Goal: Task Accomplishment & Management: Complete application form

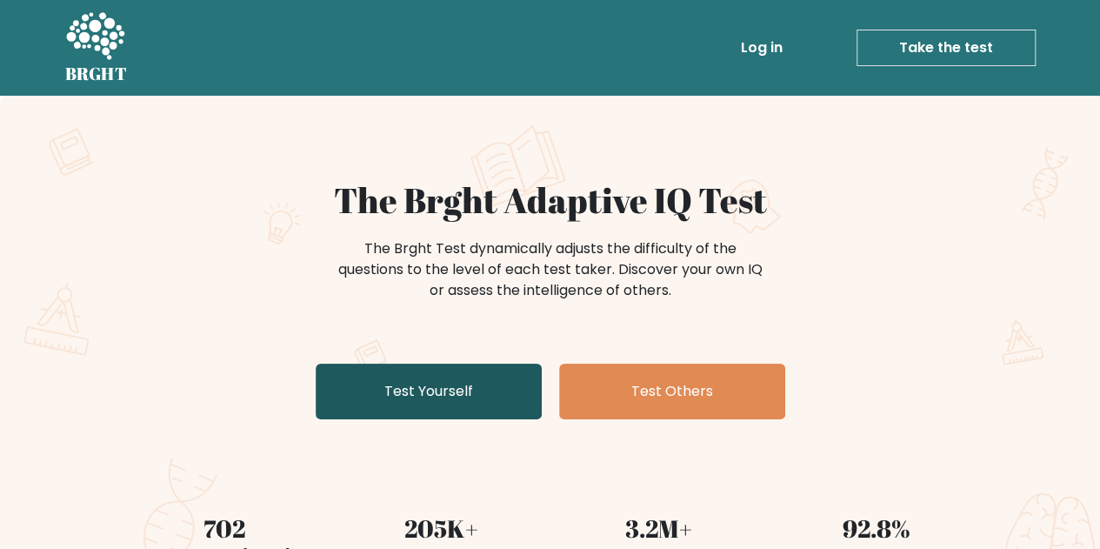
click at [466, 400] on link "Test Yourself" at bounding box center [429, 391] width 226 height 56
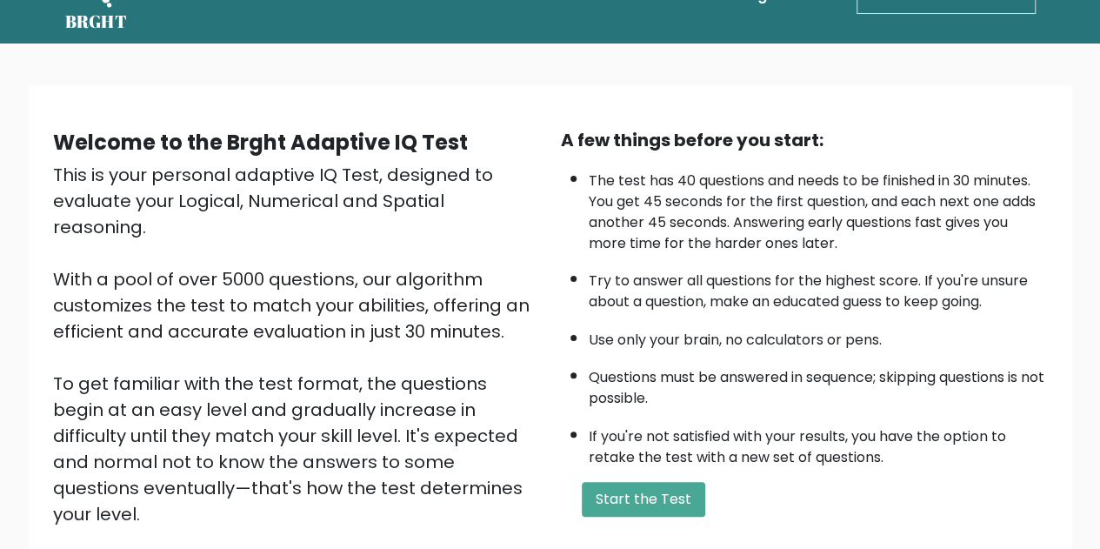
scroll to position [247, 0]
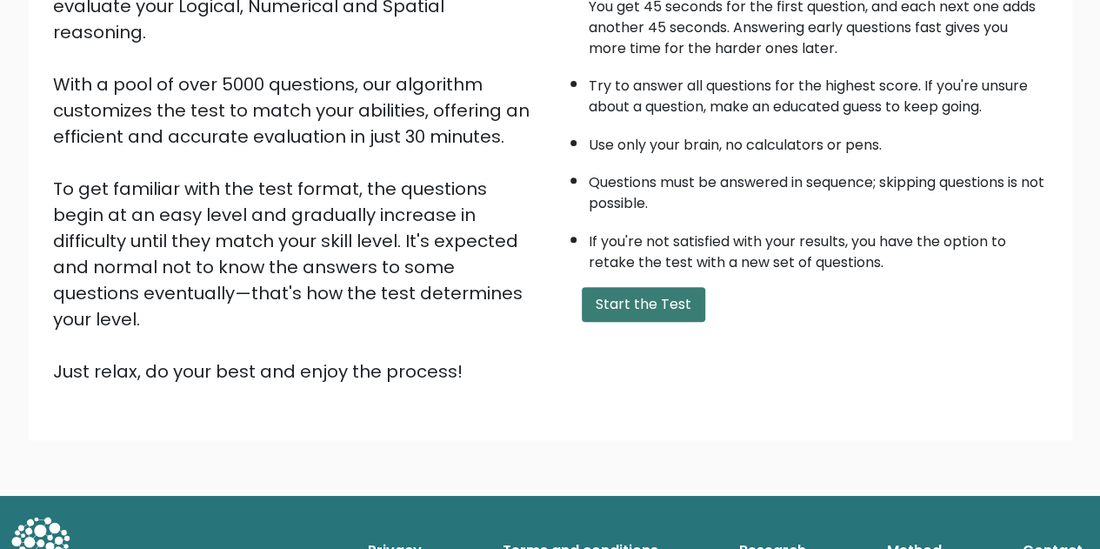
click at [614, 289] on button "Start the Test" at bounding box center [643, 304] width 123 height 35
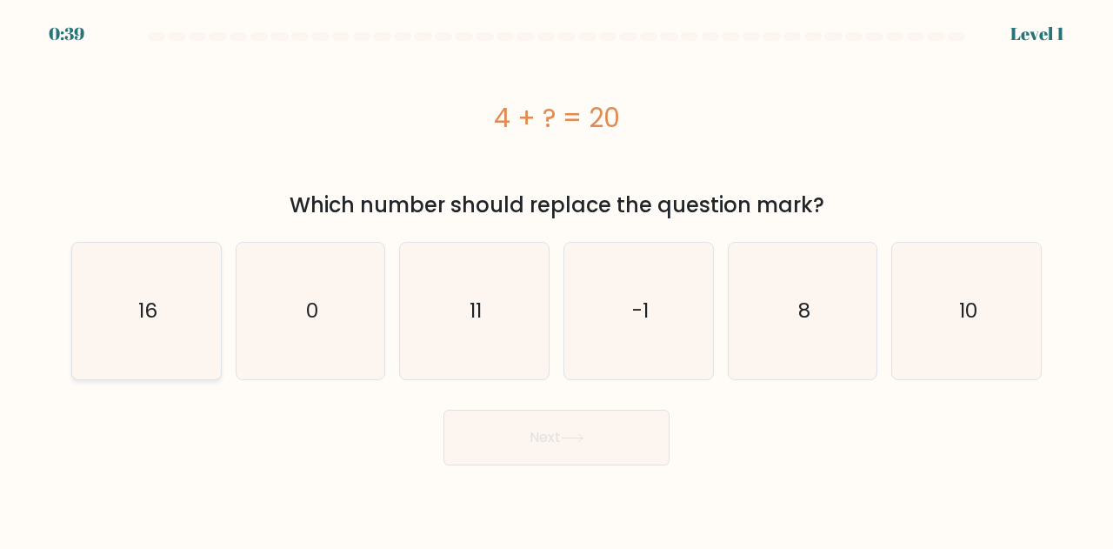
click at [116, 345] on icon "16" at bounding box center [146, 311] width 136 height 136
click at [556, 279] on input "a. 16" at bounding box center [556, 277] width 1 height 4
radio input "true"
click at [530, 420] on button "Next" at bounding box center [556, 437] width 226 height 56
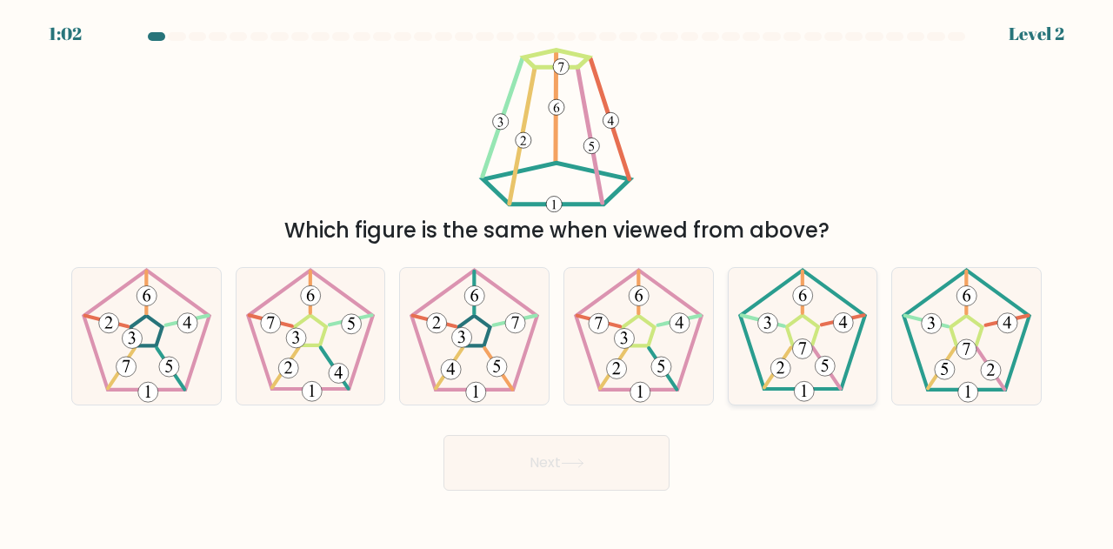
click at [823, 366] on 177 at bounding box center [825, 366] width 20 height 20
click at [557, 279] on input "e." at bounding box center [556, 277] width 1 height 4
radio input "true"
click at [489, 472] on button "Next" at bounding box center [556, 463] width 226 height 56
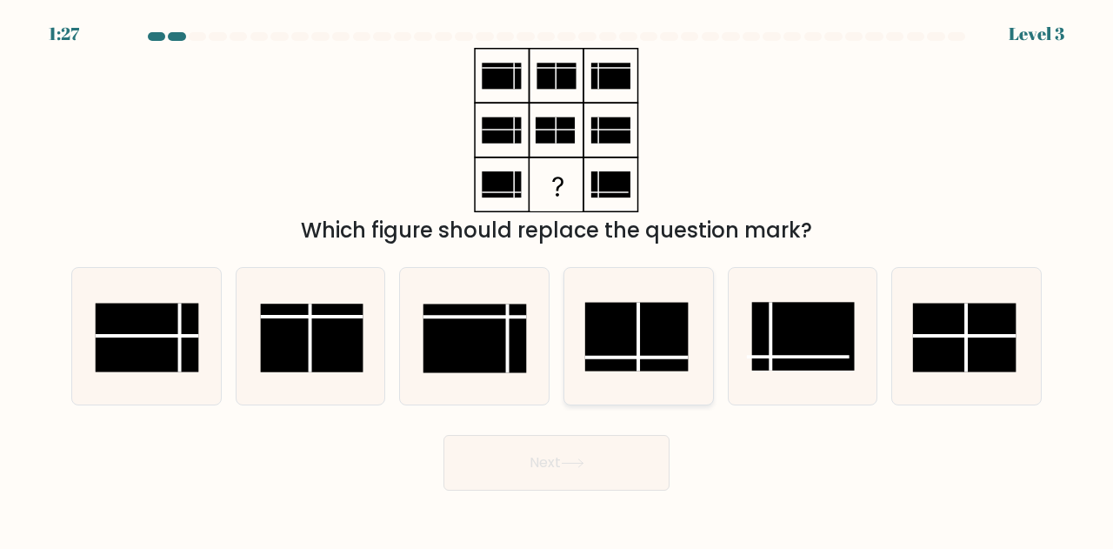
click at [649, 369] on rect at bounding box center [636, 337] width 103 height 69
click at [557, 279] on input "d." at bounding box center [556, 277] width 1 height 4
radio input "true"
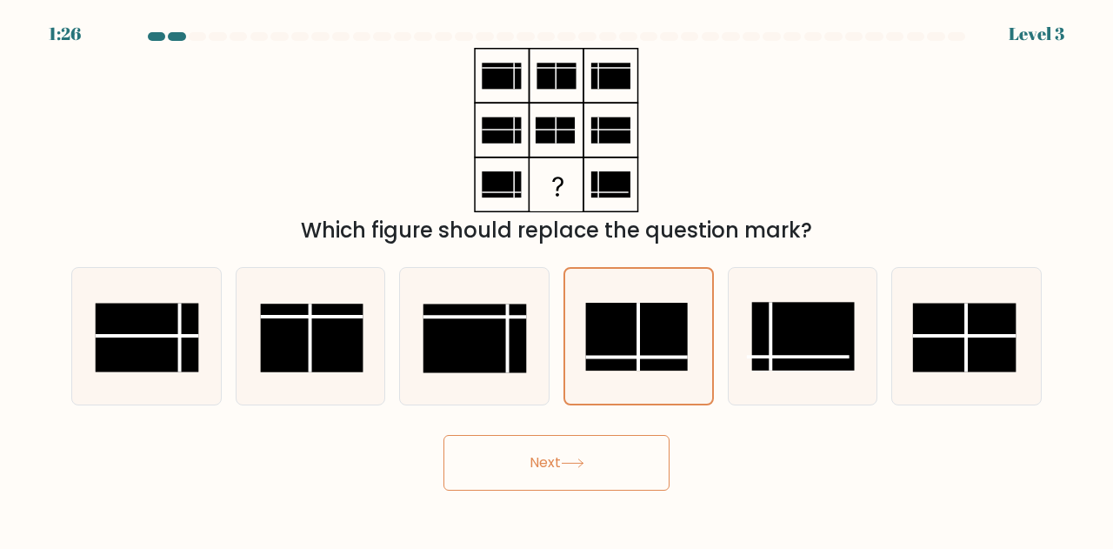
click at [631, 455] on button "Next" at bounding box center [556, 463] width 226 height 56
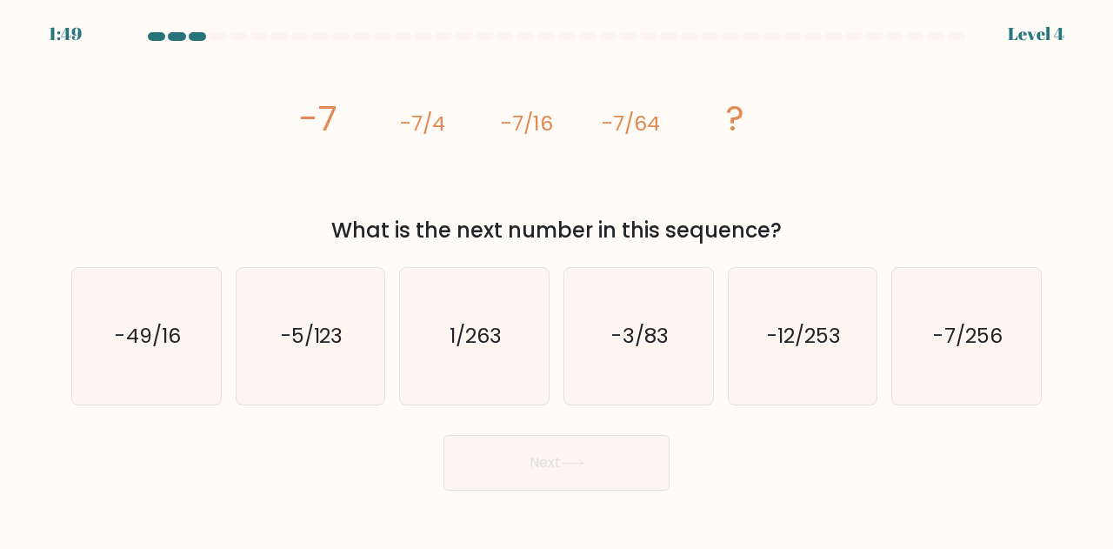
drag, startPoint x: 237, startPoint y: 166, endPoint x: 256, endPoint y: 166, distance: 18.3
click at [237, 166] on div "image/svg+xml -7 -7/4 -7/16 -7/64 ? What is the next number in this sequence?" at bounding box center [556, 147] width 991 height 198
click at [998, 395] on icon "-7/256" at bounding box center [966, 336] width 136 height 136
click at [557, 279] on input "f. -7/256" at bounding box center [556, 277] width 1 height 4
radio input "true"
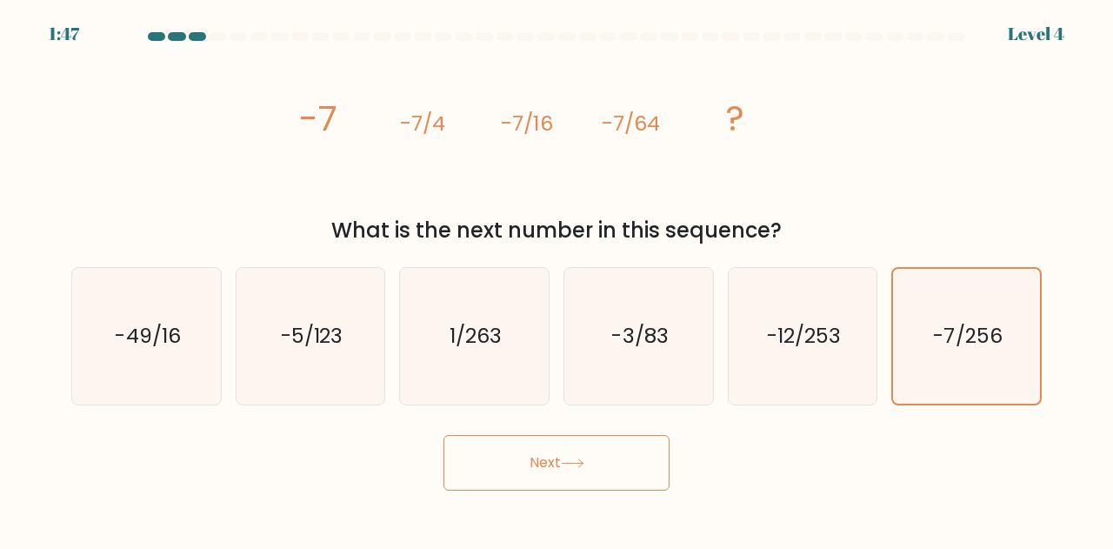
click at [496, 472] on button "Next" at bounding box center [556, 463] width 226 height 56
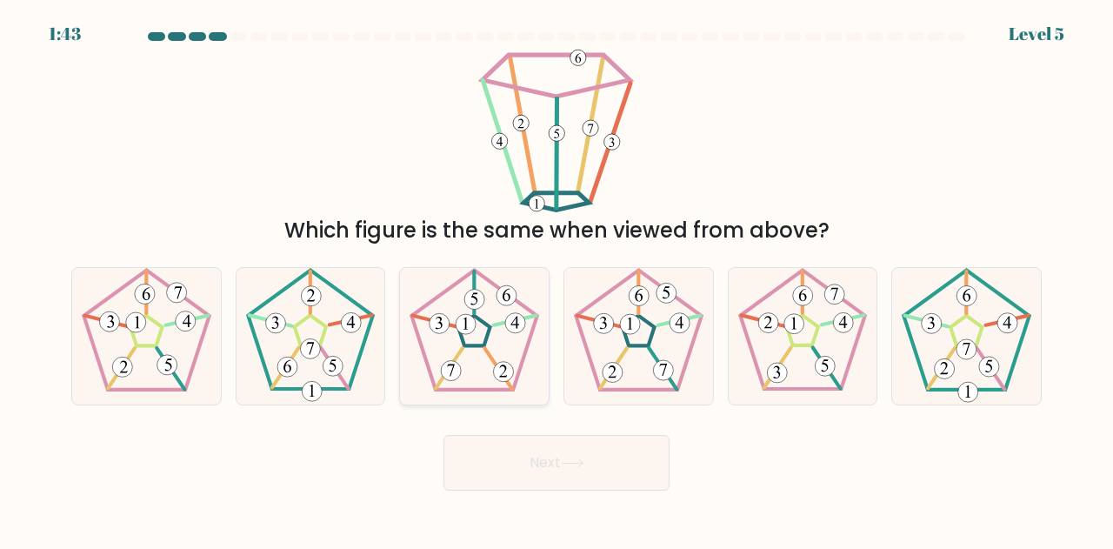
click at [478, 364] on icon at bounding box center [474, 336] width 136 height 136
click at [556, 279] on input "c." at bounding box center [556, 277] width 1 height 4
radio input "true"
click at [532, 446] on button "Next" at bounding box center [556, 463] width 226 height 56
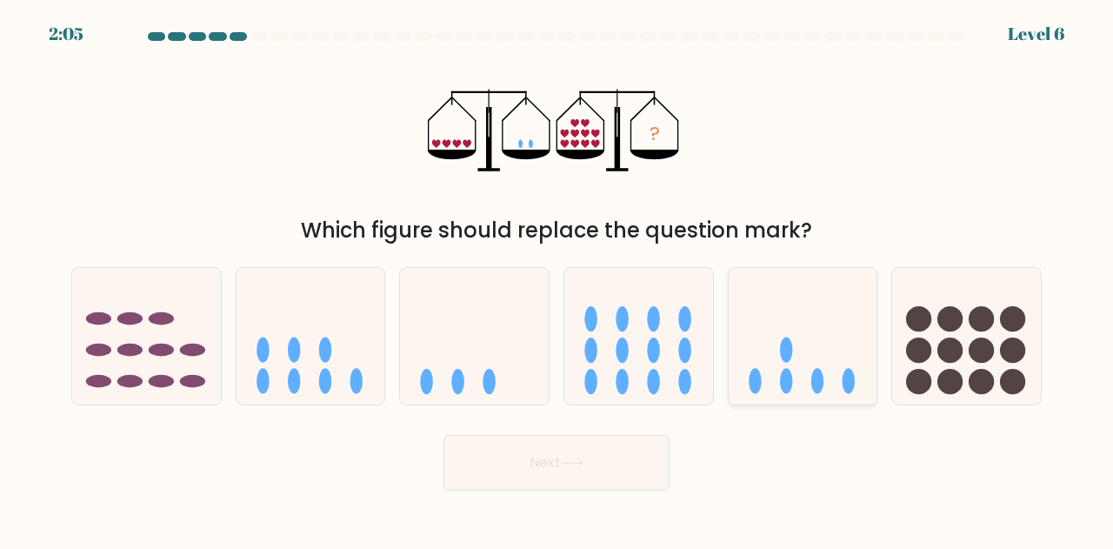
click at [822, 330] on icon at bounding box center [803, 336] width 149 height 123
click at [557, 279] on input "e." at bounding box center [556, 277] width 1 height 4
radio input "true"
click at [593, 460] on button "Next" at bounding box center [556, 463] width 226 height 56
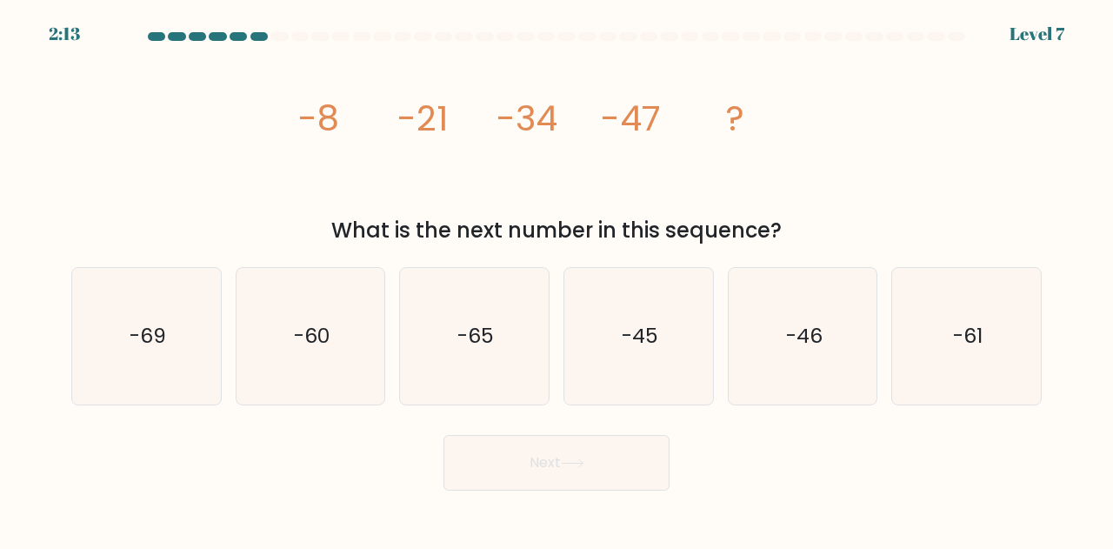
click at [395, 171] on icon "image/svg+xml -8 -21 -34 -47 ?" at bounding box center [557, 130] width 522 height 164
click at [389, 303] on div "b. -60" at bounding box center [311, 336] width 164 height 138
click at [351, 307] on icon "-60" at bounding box center [311, 336] width 136 height 136
click at [556, 279] on input "b. -60" at bounding box center [556, 277] width 1 height 4
radio input "true"
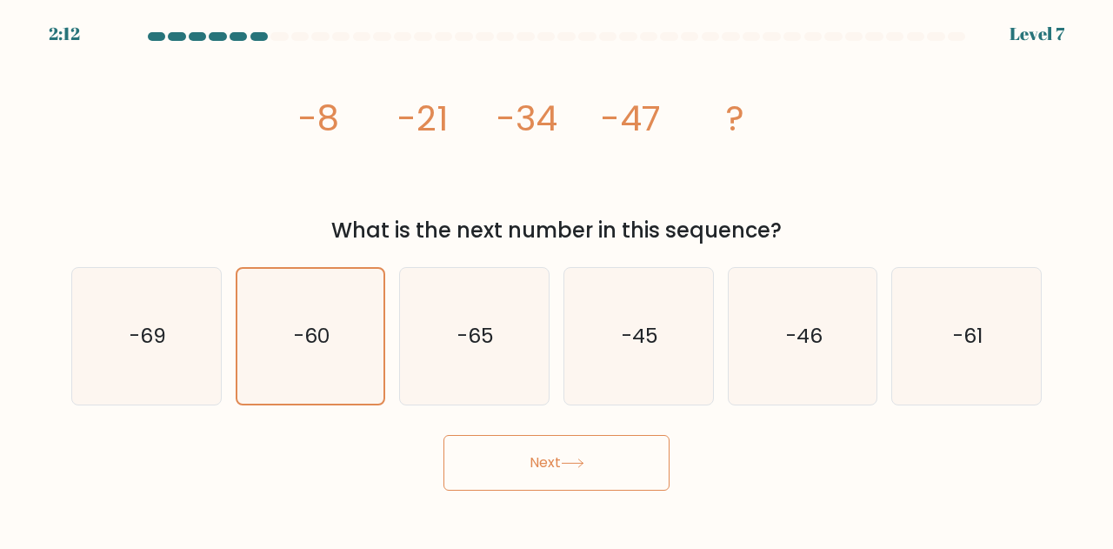
click at [540, 450] on button "Next" at bounding box center [556, 463] width 226 height 56
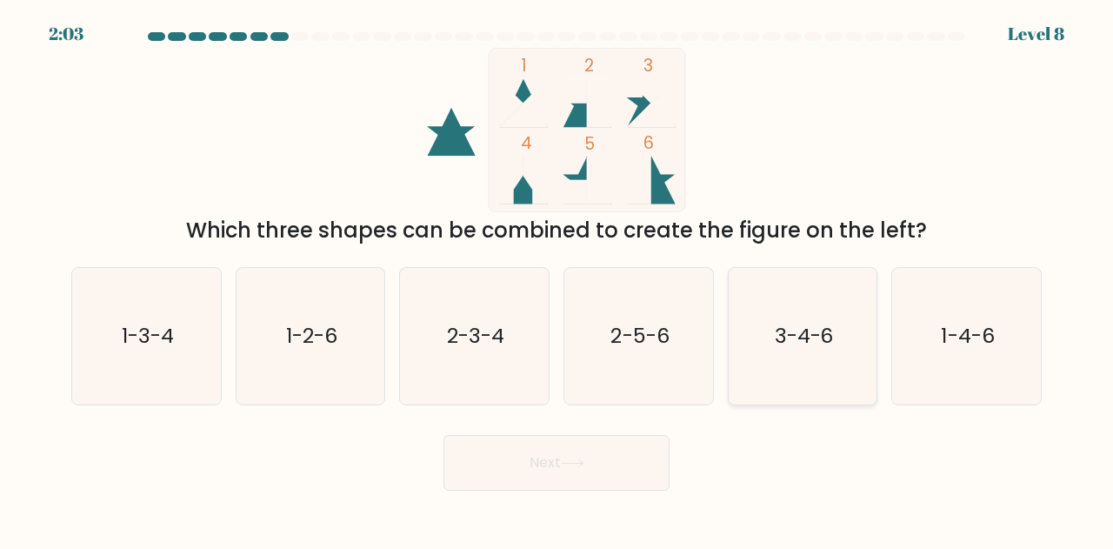
click at [797, 349] on text "3-4-6" at bounding box center [804, 336] width 59 height 29
click at [557, 279] on input "e. 3-4-6" at bounding box center [556, 277] width 1 height 4
radio input "true"
click at [666, 472] on button "Next" at bounding box center [556, 463] width 226 height 56
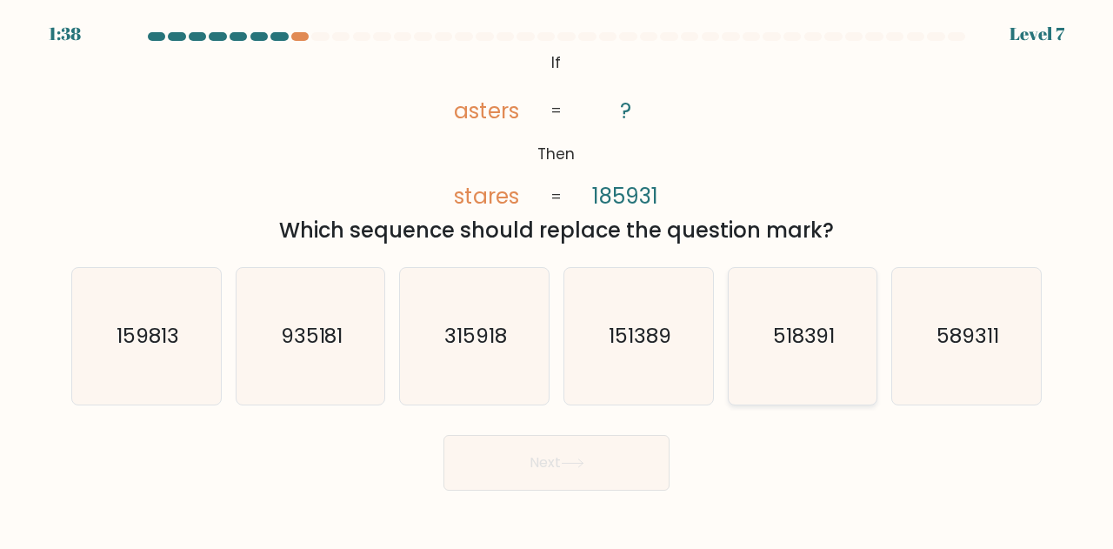
click at [822, 366] on icon "518391" at bounding box center [803, 336] width 136 height 136
click at [557, 279] on input "e. 518391" at bounding box center [556, 277] width 1 height 4
radio input "true"
click at [485, 444] on button "Next" at bounding box center [556, 463] width 226 height 56
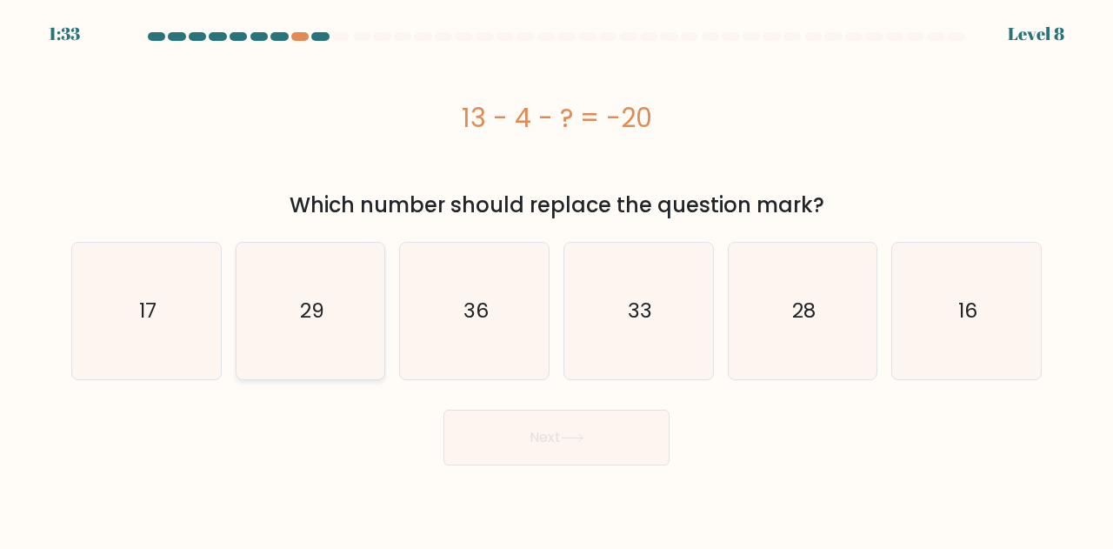
click at [319, 323] on text "29" at bounding box center [312, 310] width 24 height 29
click at [556, 279] on input "b. 29" at bounding box center [556, 277] width 1 height 4
radio input "true"
click at [499, 439] on button "Next" at bounding box center [556, 437] width 226 height 56
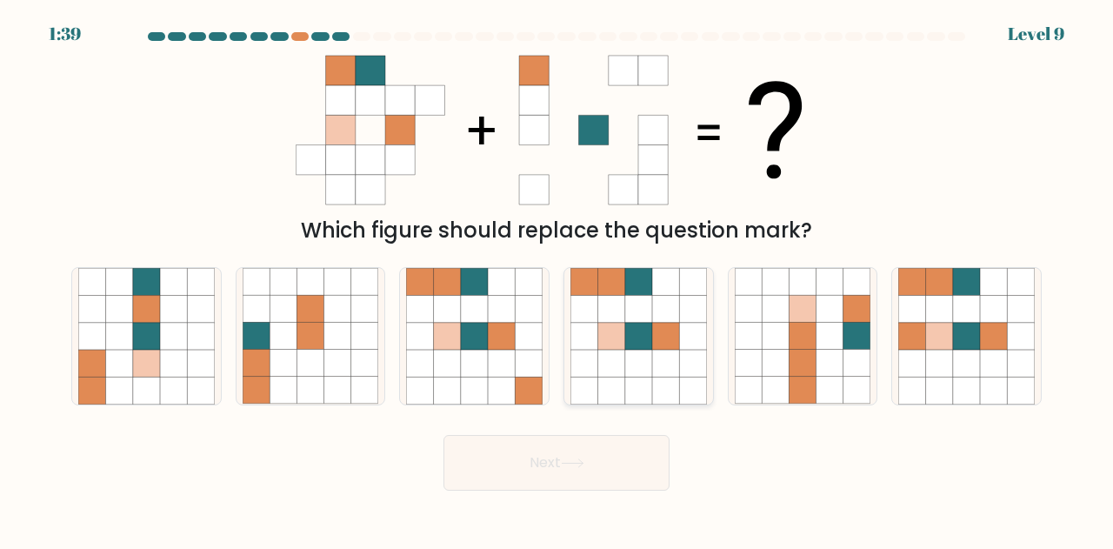
click at [663, 354] on icon at bounding box center [665, 362] width 27 height 27
click at [557, 279] on input "d." at bounding box center [556, 277] width 1 height 4
radio input "true"
click at [553, 482] on button "Next" at bounding box center [556, 463] width 226 height 56
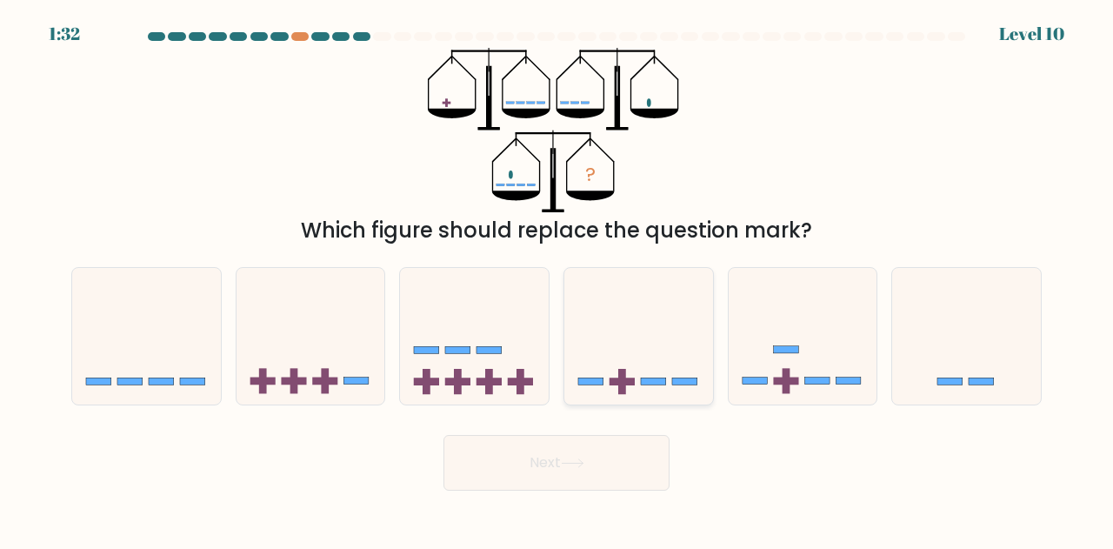
click at [687, 336] on icon at bounding box center [638, 336] width 149 height 123
click at [557, 279] on input "d." at bounding box center [556, 277] width 1 height 4
radio input "true"
click at [622, 459] on button "Next" at bounding box center [556, 463] width 226 height 56
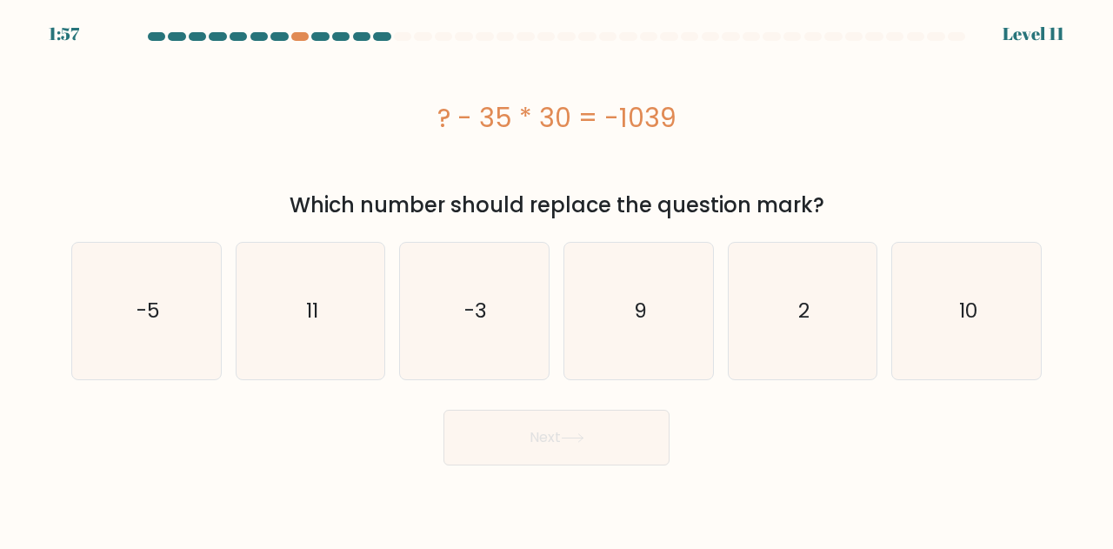
click at [1054, 161] on form "a. 9" at bounding box center [556, 248] width 1113 height 433
click at [1035, 157] on div "? - 35 * 30 = -1039" at bounding box center [556, 117] width 970 height 139
click at [358, 275] on icon "11" at bounding box center [311, 311] width 136 height 136
click at [556, 275] on input "b. 11" at bounding box center [556, 277] width 1 height 4
radio input "true"
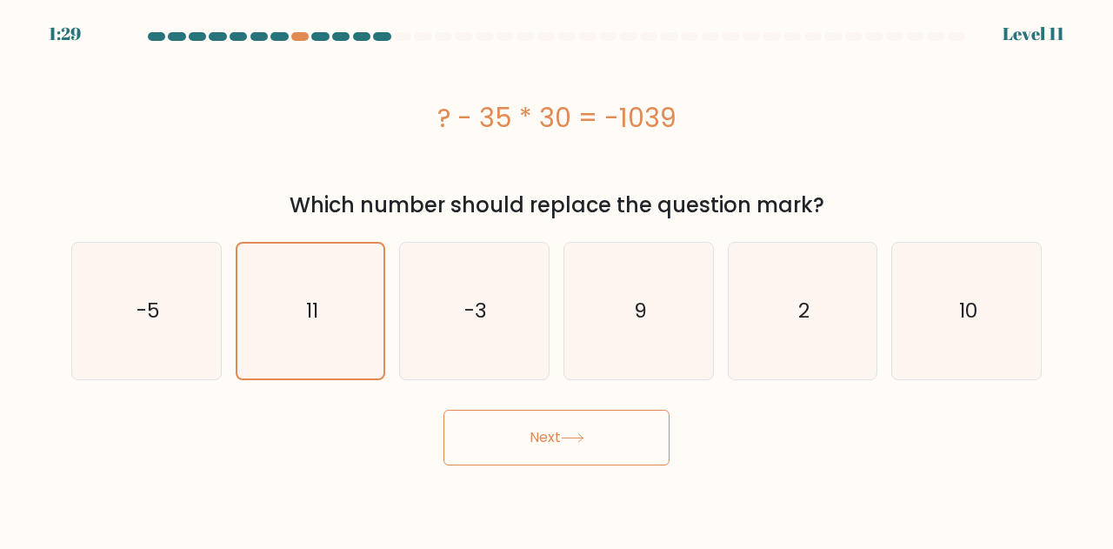
click at [572, 449] on button "Next" at bounding box center [556, 437] width 226 height 56
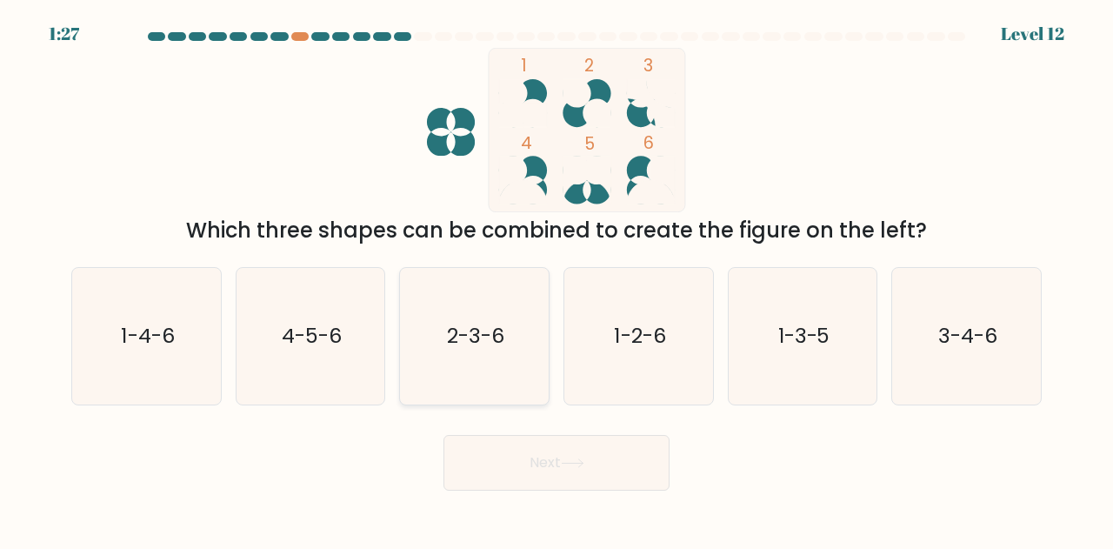
click at [442, 373] on icon "2-3-6" at bounding box center [474, 336] width 136 height 136
click at [556, 279] on input "c. 2-3-6" at bounding box center [556, 277] width 1 height 4
radio input "true"
click at [306, 390] on icon "4-5-6" at bounding box center [311, 336] width 136 height 136
click at [556, 279] on input "b. 4-5-6" at bounding box center [556, 277] width 1 height 4
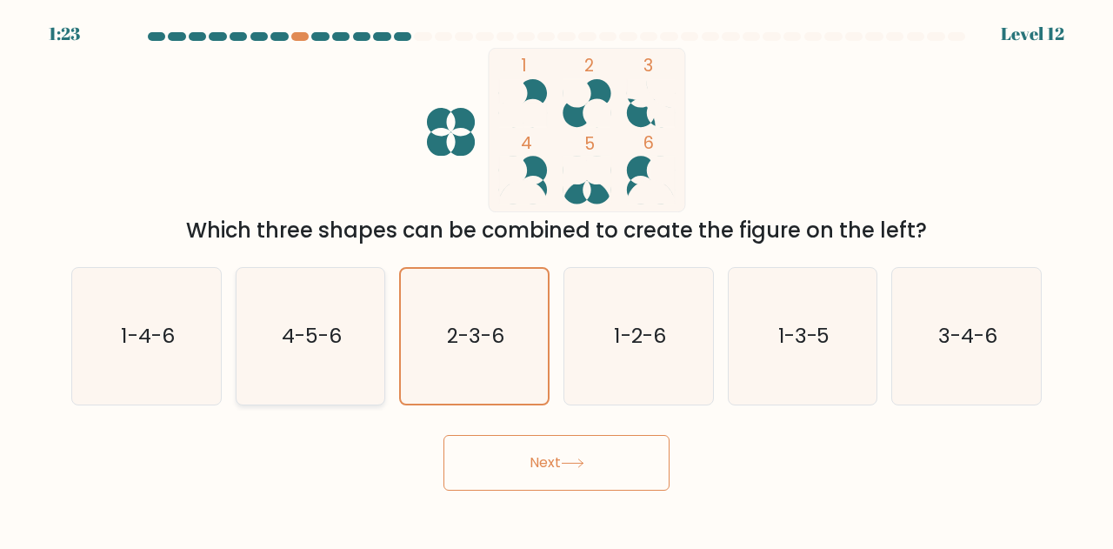
radio input "true"
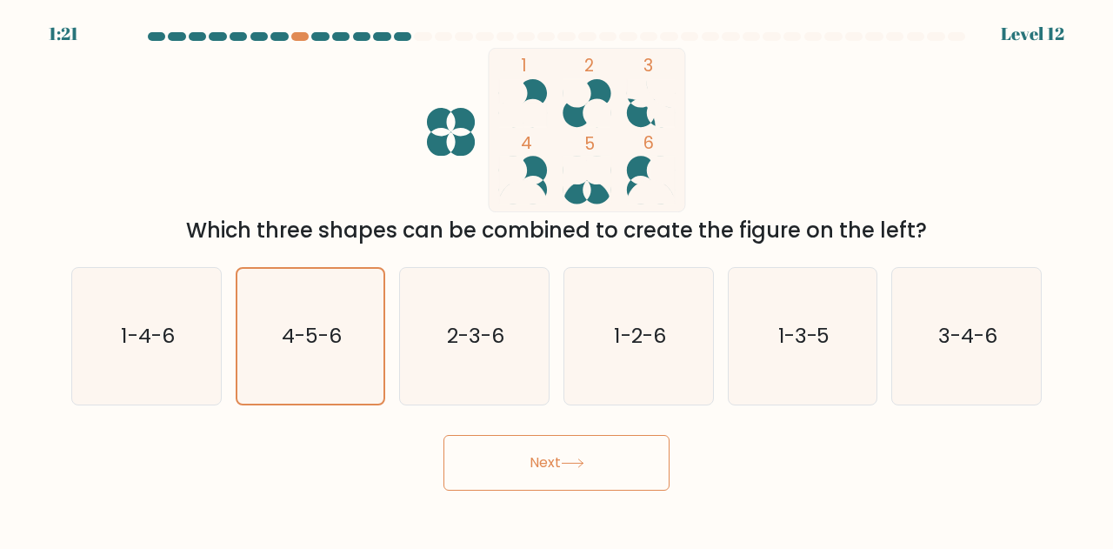
click at [591, 453] on button "Next" at bounding box center [556, 463] width 226 height 56
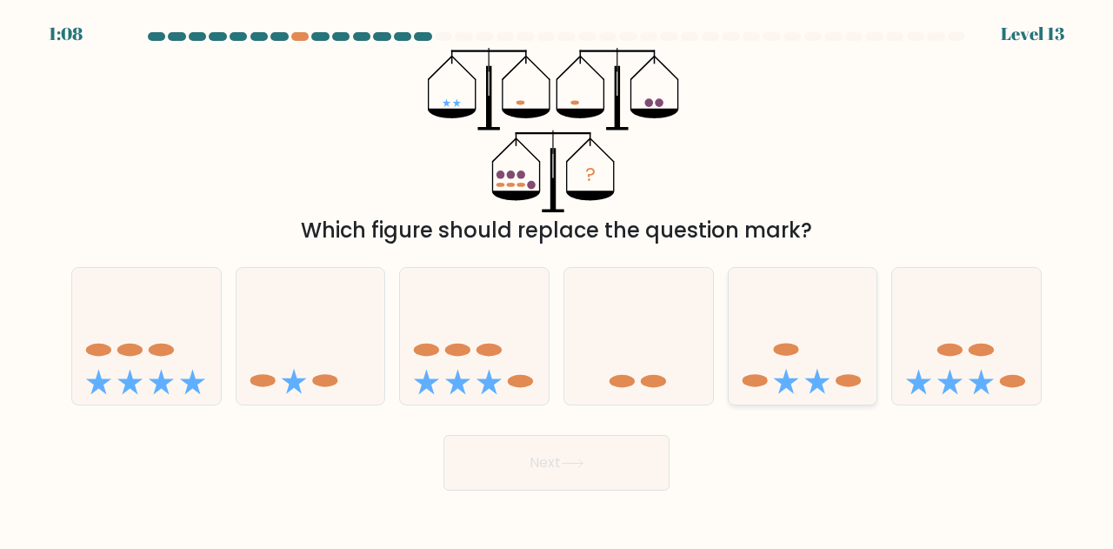
click at [840, 326] on icon at bounding box center [803, 336] width 149 height 123
click at [557, 279] on input "e." at bounding box center [556, 277] width 1 height 4
radio input "true"
click at [951, 354] on ellipse at bounding box center [949, 349] width 25 height 13
click at [557, 279] on input "f." at bounding box center [556, 277] width 1 height 4
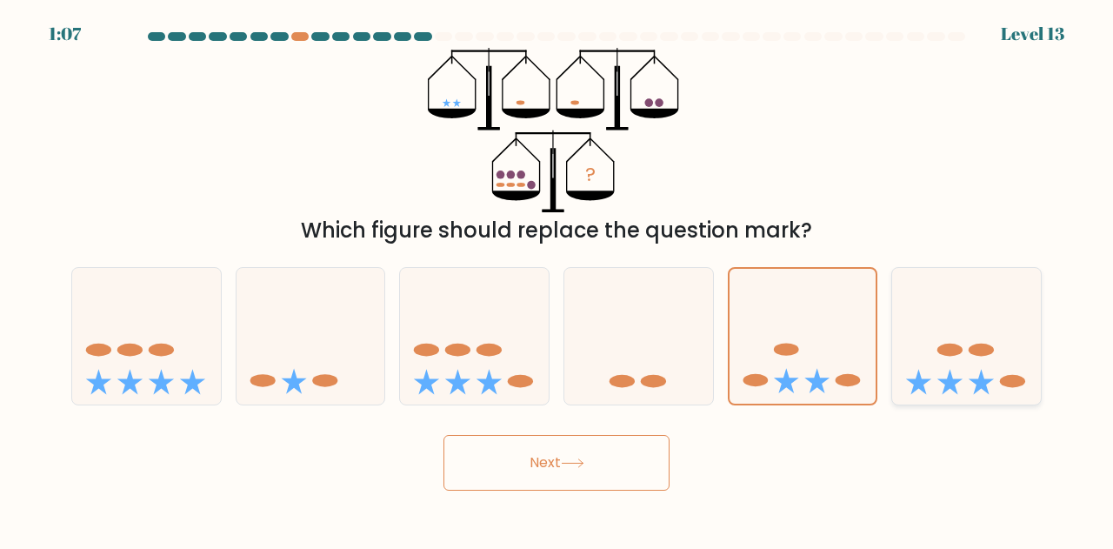
radio input "true"
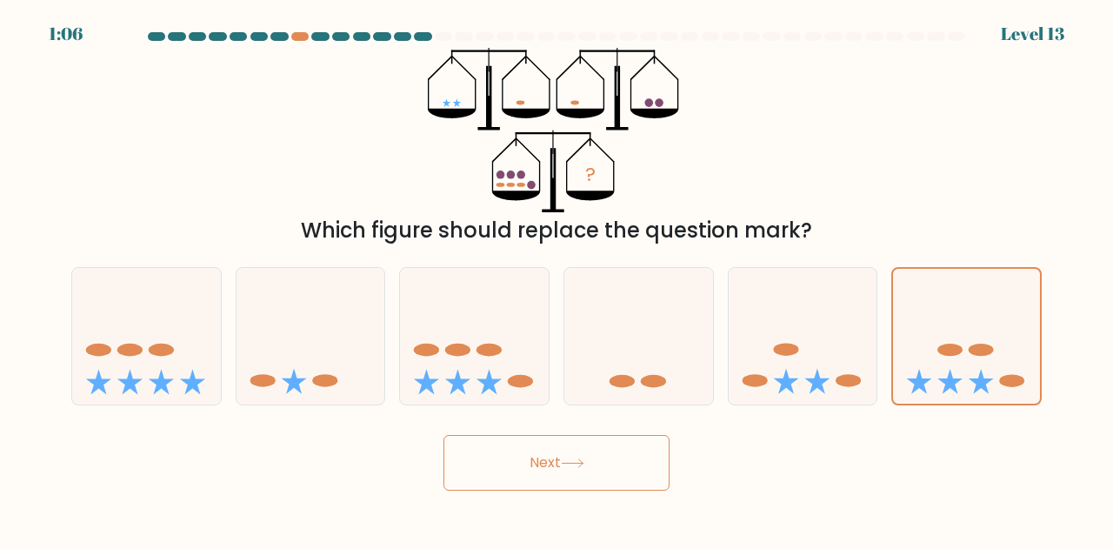
click at [523, 479] on button "Next" at bounding box center [556, 463] width 226 height 56
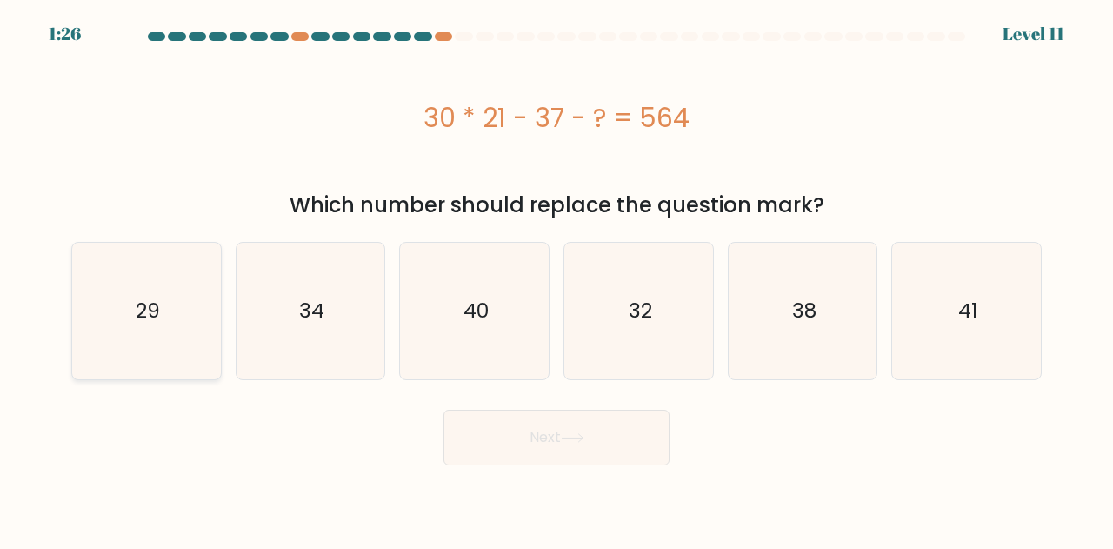
click at [150, 310] on text "29" at bounding box center [148, 310] width 24 height 29
click at [556, 279] on input "a. 29" at bounding box center [556, 277] width 1 height 4
radio input "true"
click at [579, 442] on icon at bounding box center [572, 438] width 23 height 10
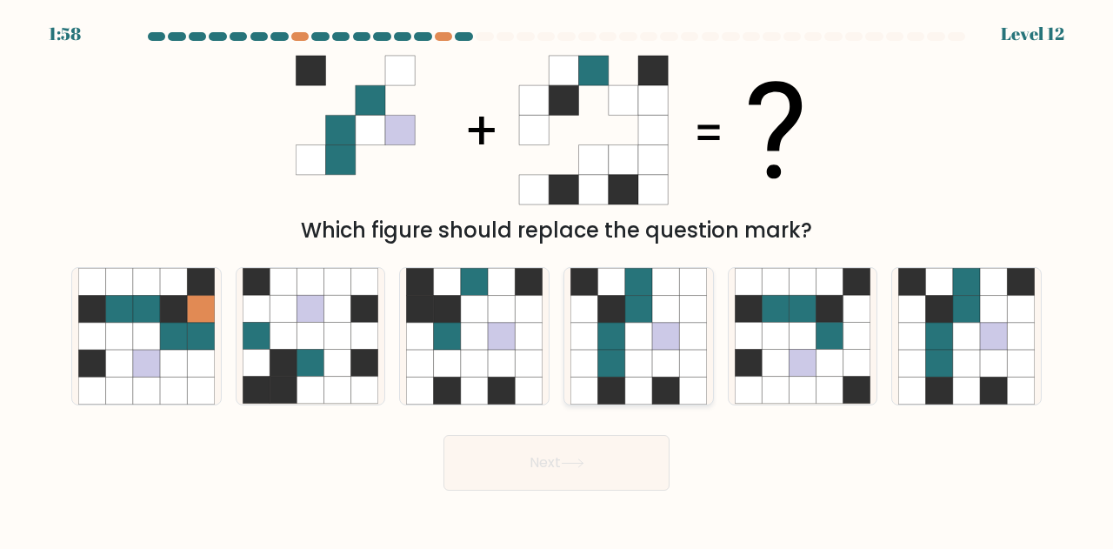
click at [628, 285] on icon at bounding box center [638, 282] width 27 height 27
click at [557, 279] on input "d." at bounding box center [556, 277] width 1 height 4
radio input "true"
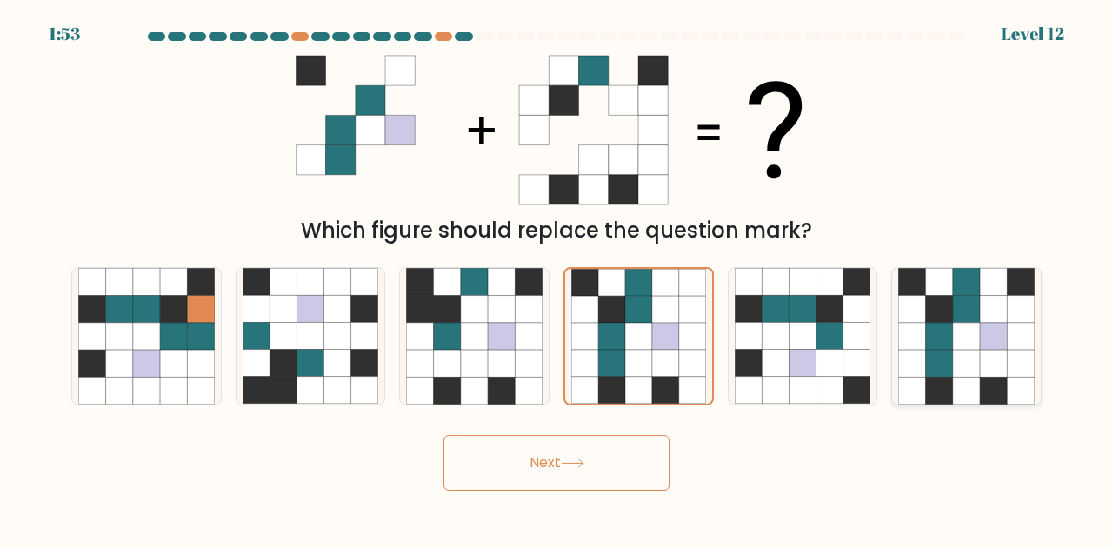
click at [996, 357] on icon at bounding box center [993, 362] width 27 height 27
click at [557, 279] on input "f." at bounding box center [556, 277] width 1 height 4
radio input "true"
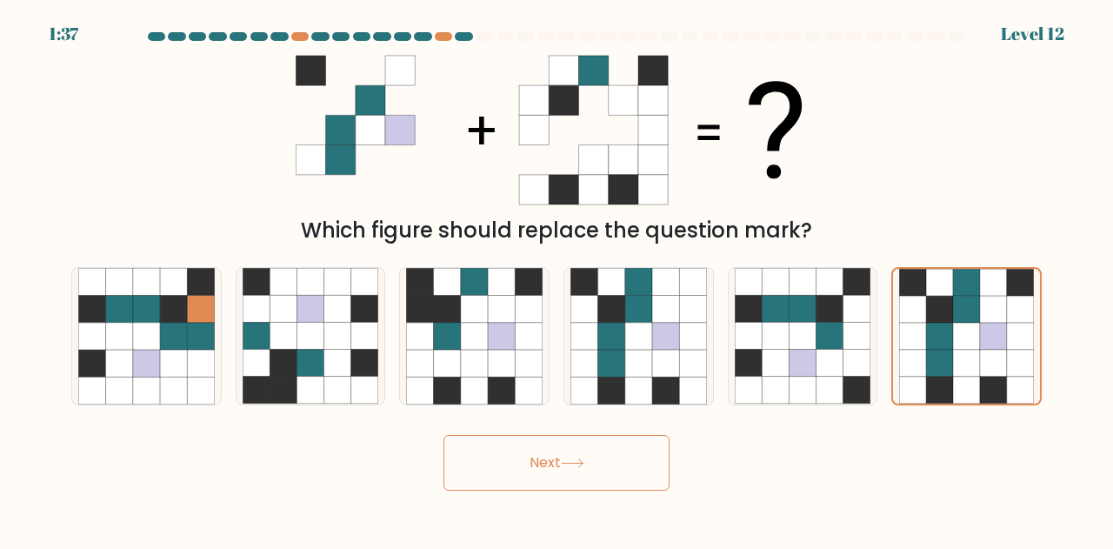
click at [589, 469] on button "Next" at bounding box center [556, 463] width 226 height 56
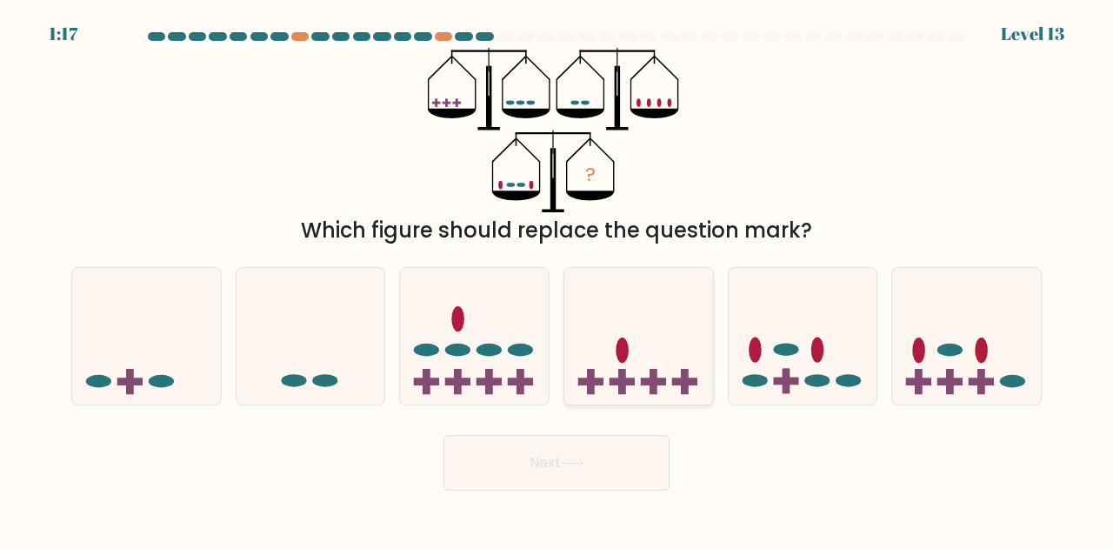
click at [650, 324] on icon at bounding box center [638, 336] width 149 height 123
click at [557, 279] on input "d." at bounding box center [556, 277] width 1 height 4
radio input "true"
click at [602, 468] on button "Next" at bounding box center [556, 463] width 226 height 56
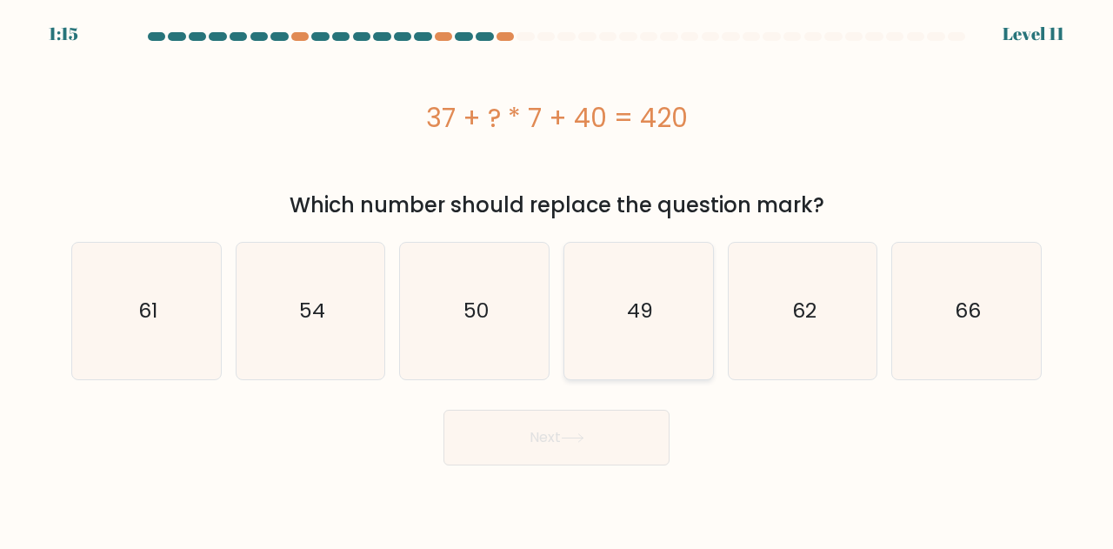
click at [609, 279] on icon "49" at bounding box center [638, 311] width 136 height 136
click at [557, 279] on input "d. 49" at bounding box center [556, 277] width 1 height 4
radio input "true"
click at [609, 419] on button "Next" at bounding box center [556, 437] width 226 height 56
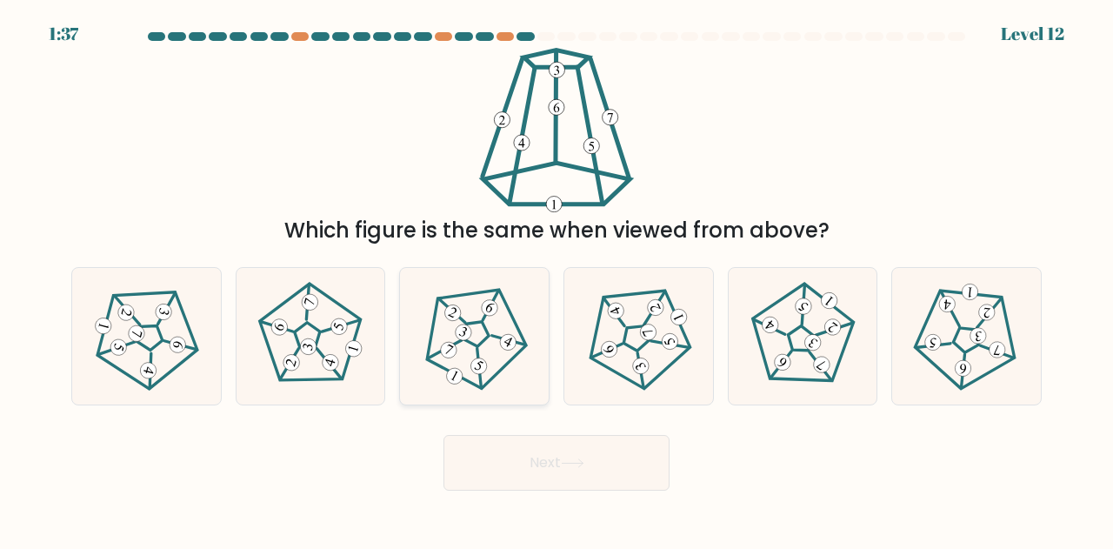
click at [501, 349] on icon at bounding box center [474, 336] width 109 height 109
click at [556, 279] on input "c." at bounding box center [556, 277] width 1 height 4
radio input "true"
click at [505, 459] on button "Next" at bounding box center [556, 463] width 226 height 56
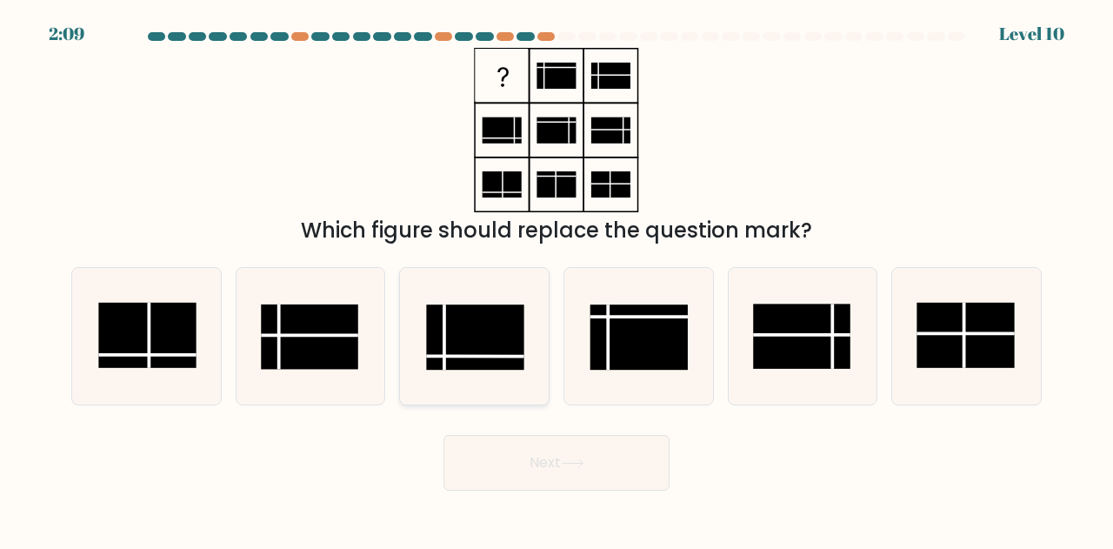
click at [449, 352] on rect at bounding box center [475, 337] width 97 height 65
click at [556, 279] on input "c." at bounding box center [556, 277] width 1 height 4
radio input "true"
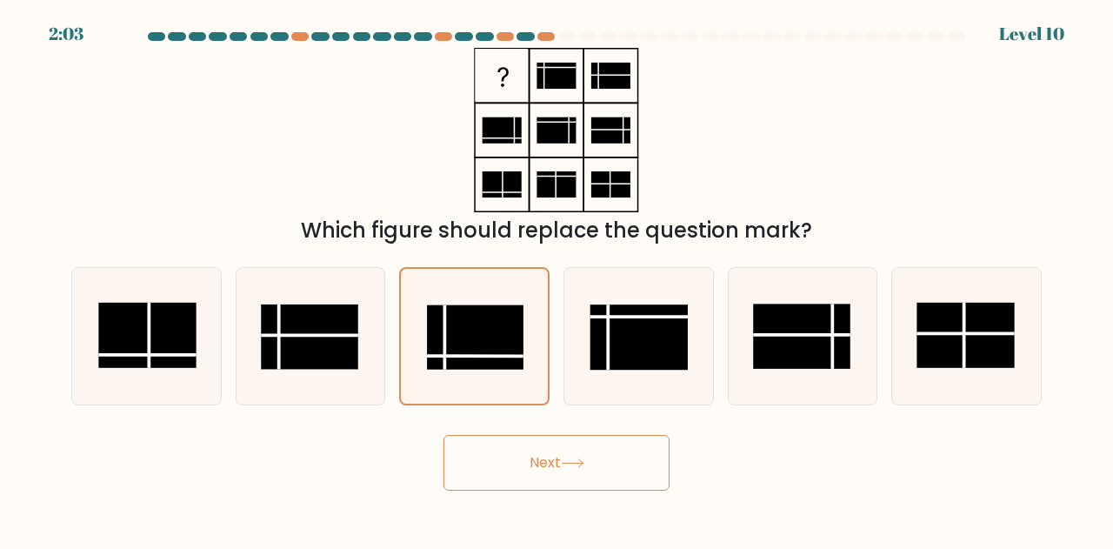
click at [515, 476] on button "Next" at bounding box center [556, 463] width 226 height 56
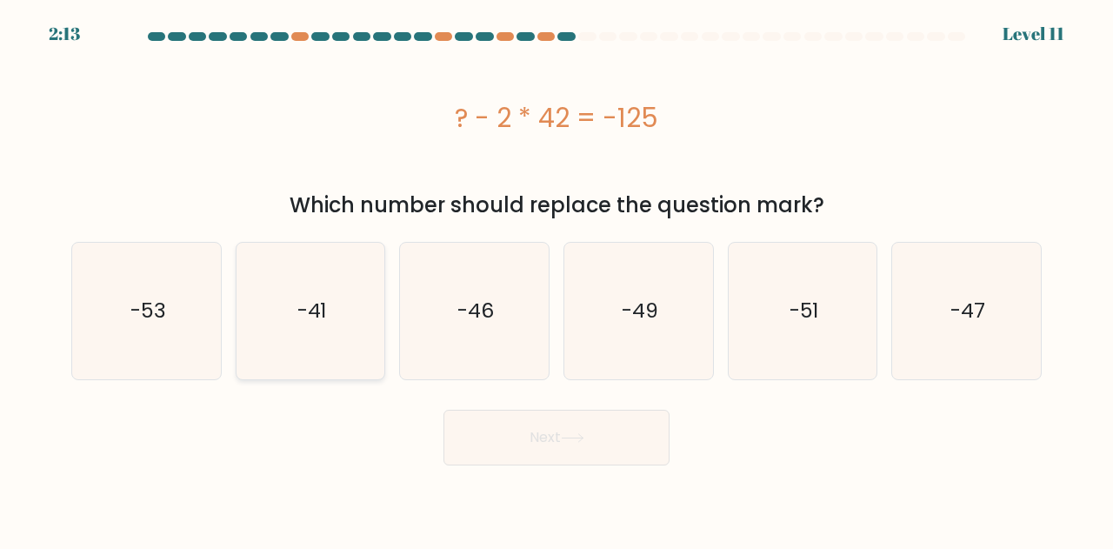
click at [312, 270] on icon "-41" at bounding box center [311, 311] width 136 height 136
click at [556, 275] on input "b. -41" at bounding box center [556, 277] width 1 height 4
radio input "true"
click at [629, 443] on button "Next" at bounding box center [556, 437] width 226 height 56
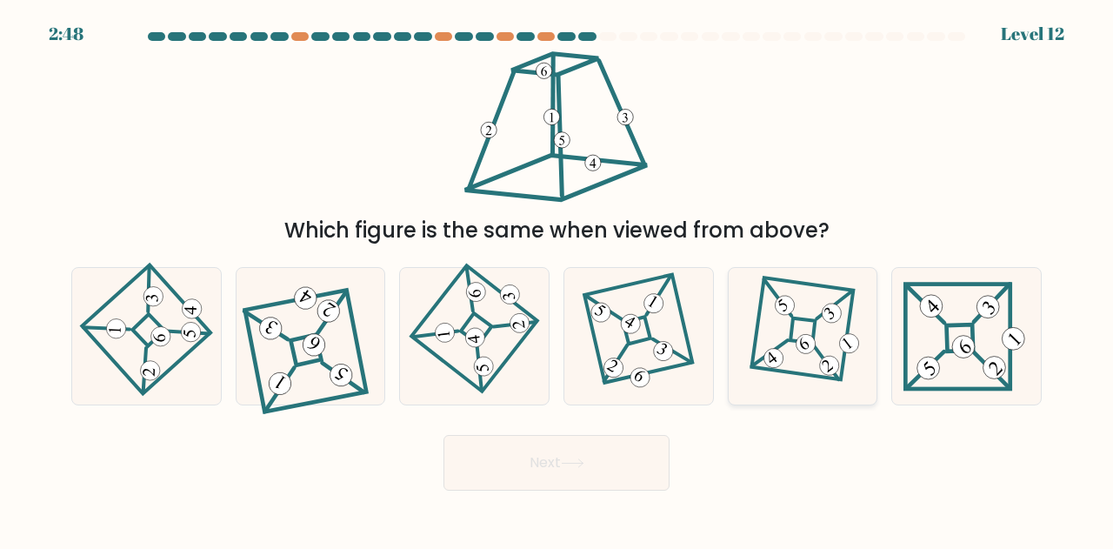
click at [802, 349] on 871 at bounding box center [805, 343] width 27 height 27
click at [557, 279] on input "e." at bounding box center [556, 277] width 1 height 4
radio input "true"
click at [303, 373] on icon at bounding box center [311, 336] width 123 height 109
click at [556, 279] on input "b." at bounding box center [556, 277] width 1 height 4
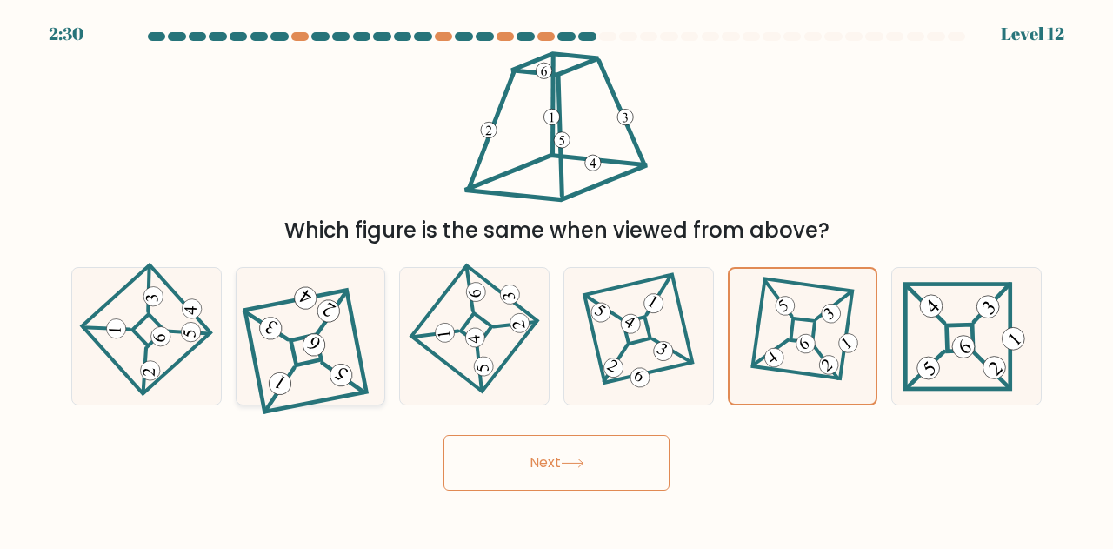
radio input "true"
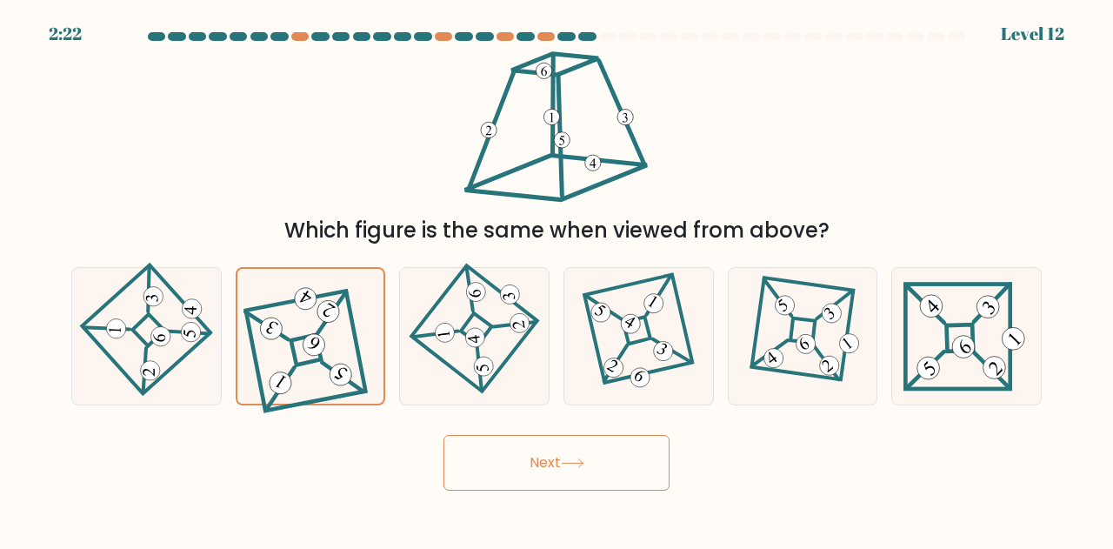
click at [526, 449] on button "Next" at bounding box center [556, 463] width 226 height 56
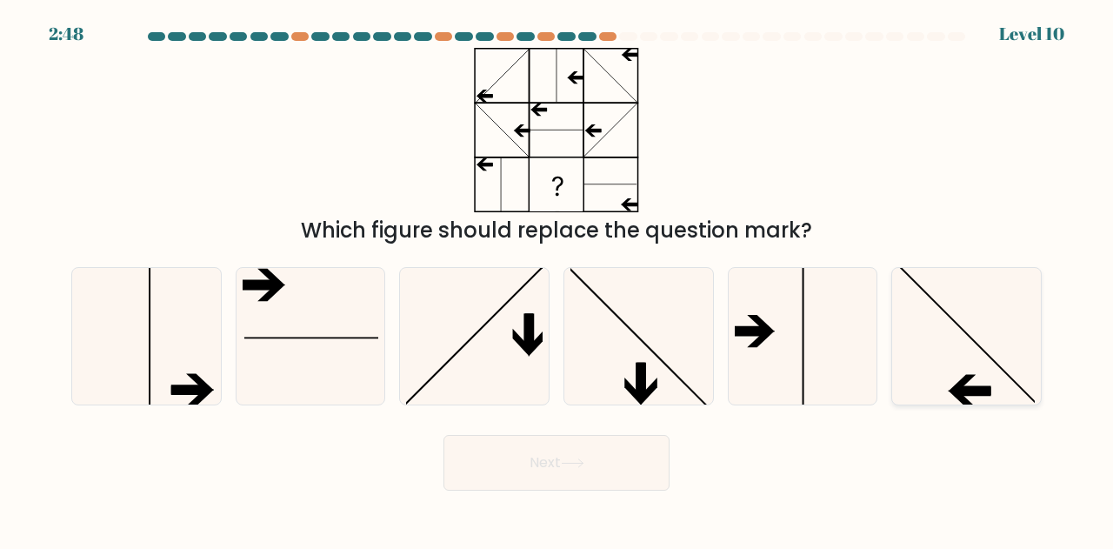
click at [969, 335] on icon at bounding box center [966, 336] width 136 height 136
click at [557, 279] on input "f." at bounding box center [556, 277] width 1 height 4
radio input "true"
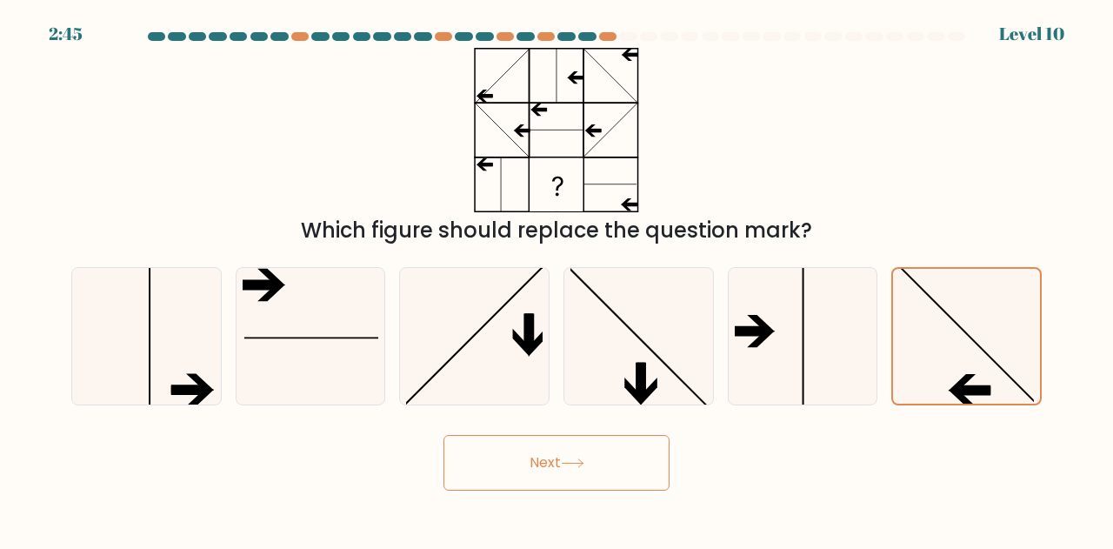
click at [650, 455] on button "Next" at bounding box center [556, 463] width 226 height 56
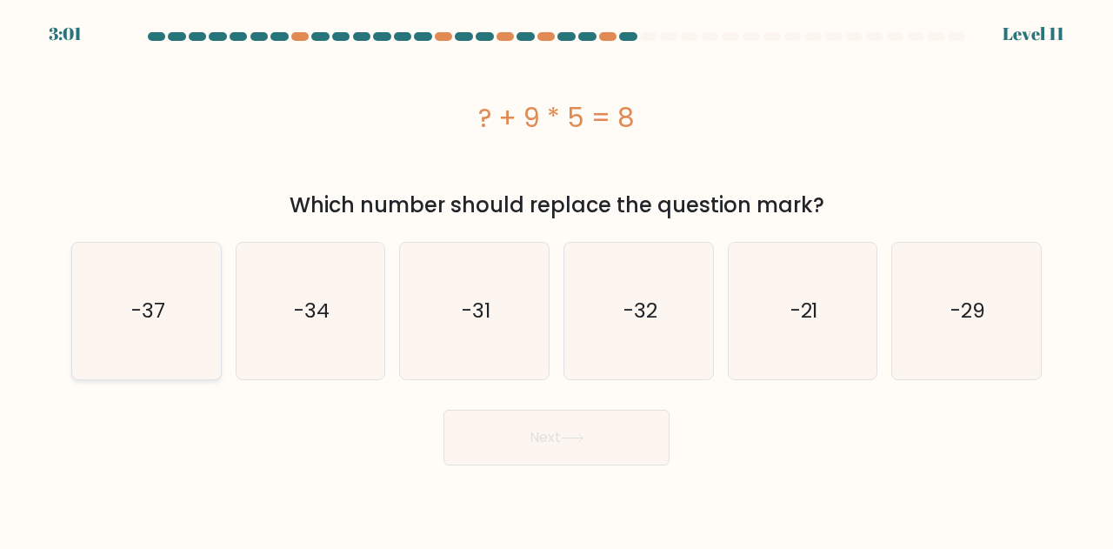
click at [96, 302] on icon "-37" at bounding box center [146, 311] width 136 height 136
click at [556, 279] on input "a. -37" at bounding box center [556, 277] width 1 height 4
radio input "true"
click at [484, 431] on button "Next" at bounding box center [556, 437] width 226 height 56
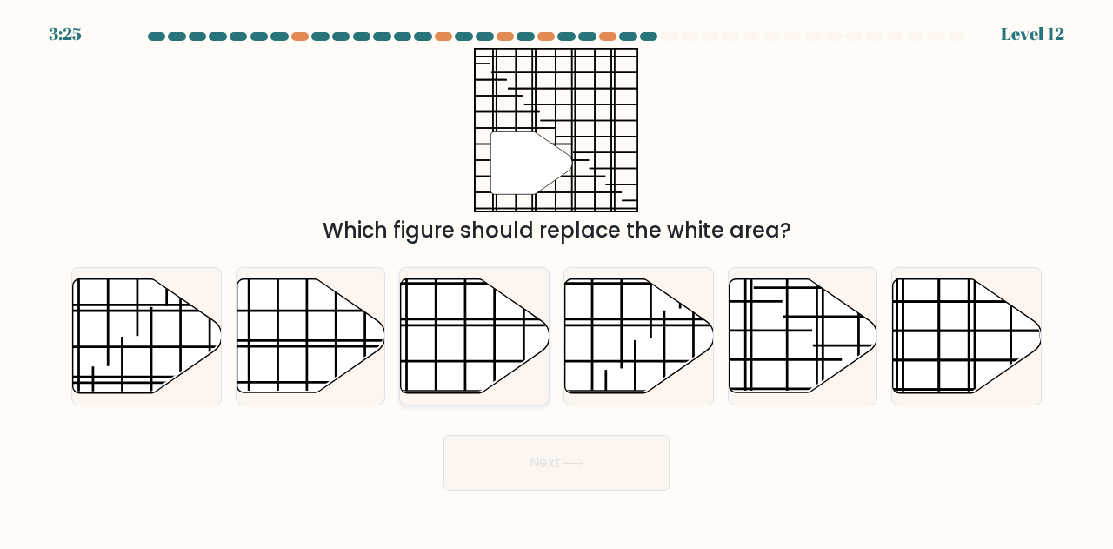
click at [500, 331] on icon at bounding box center [475, 336] width 149 height 114
click at [556, 279] on input "c." at bounding box center [556, 277] width 1 height 4
radio input "true"
click at [629, 327] on icon at bounding box center [639, 336] width 149 height 114
click at [557, 279] on input "d." at bounding box center [556, 277] width 1 height 4
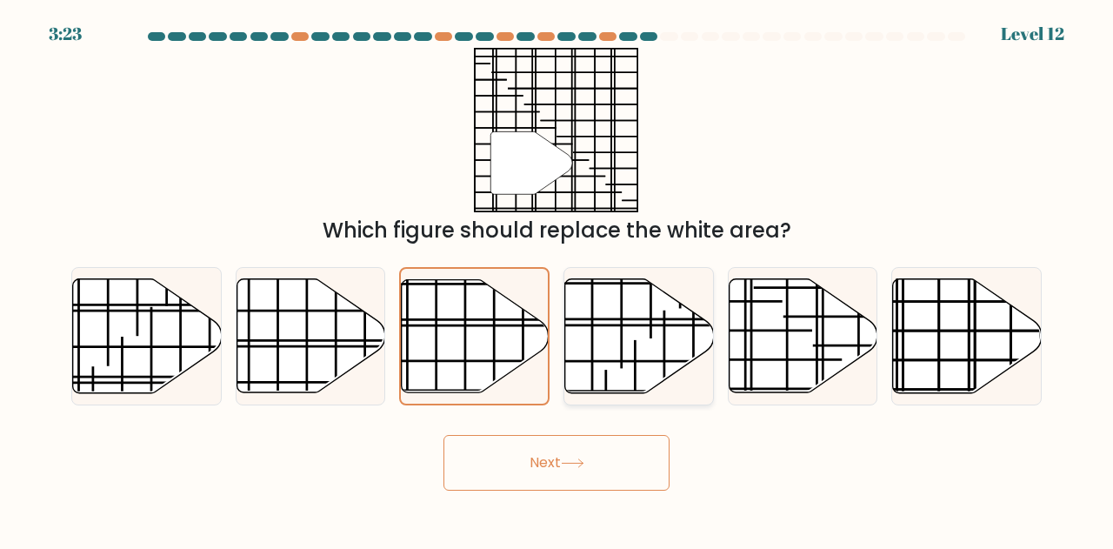
radio input "true"
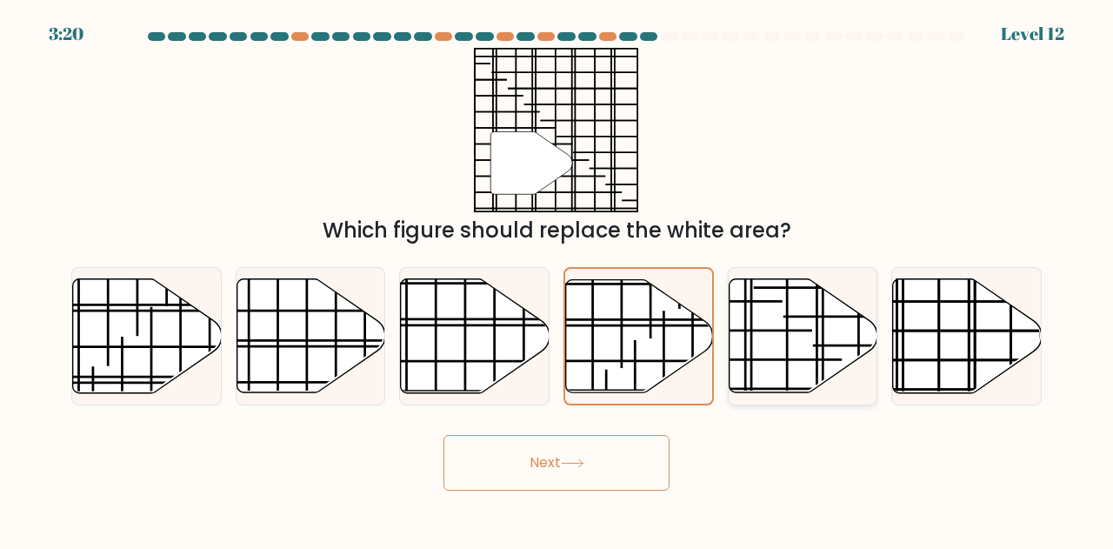
click at [761, 309] on icon at bounding box center [803, 336] width 149 height 114
click at [557, 279] on input "e." at bounding box center [556, 277] width 1 height 4
radio input "true"
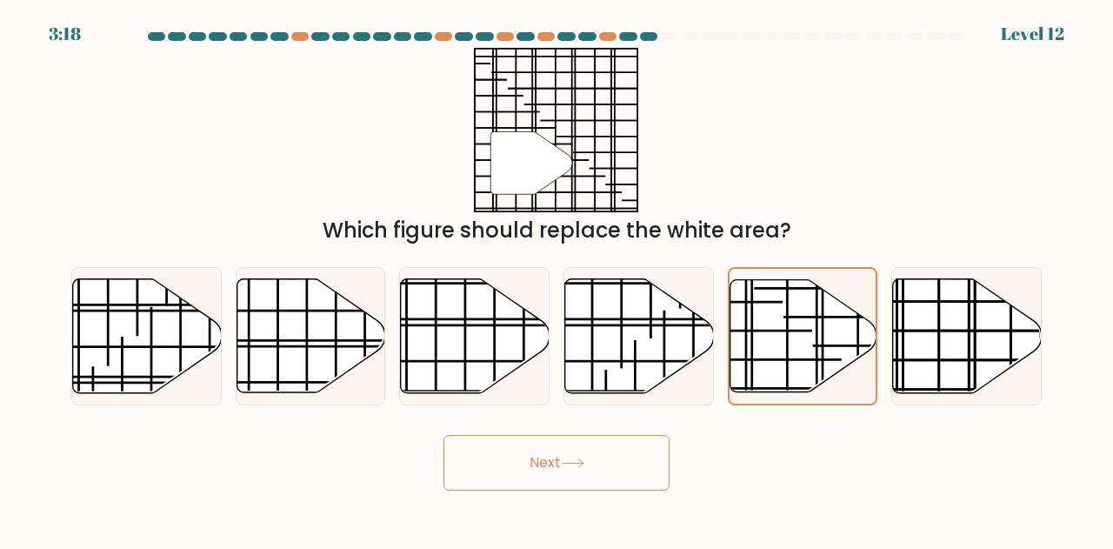
click at [609, 463] on button "Next" at bounding box center [556, 463] width 226 height 56
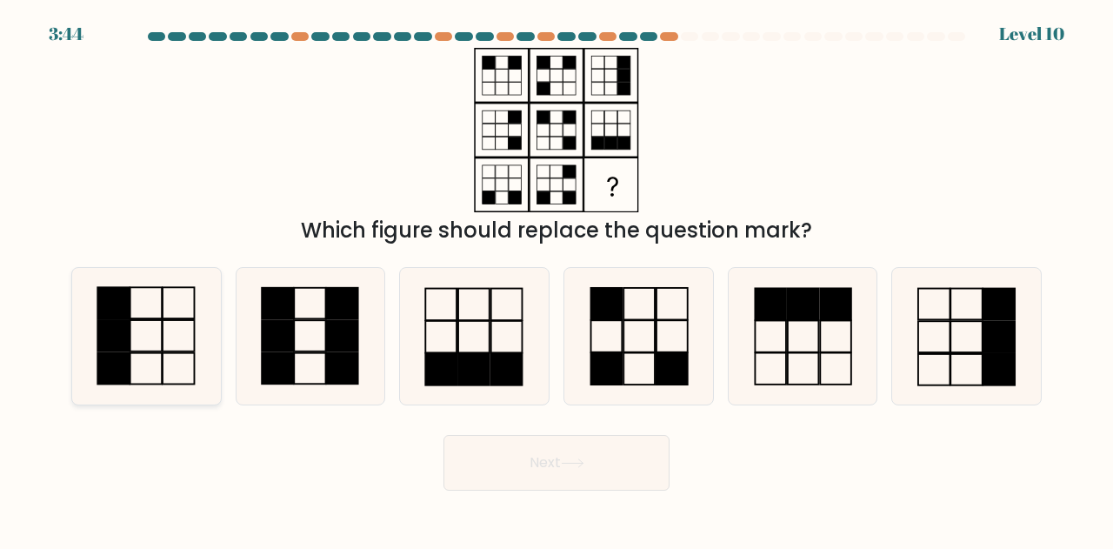
click at [199, 344] on icon at bounding box center [146, 336] width 136 height 136
click at [556, 279] on input "a." at bounding box center [556, 277] width 1 height 4
radio input "true"
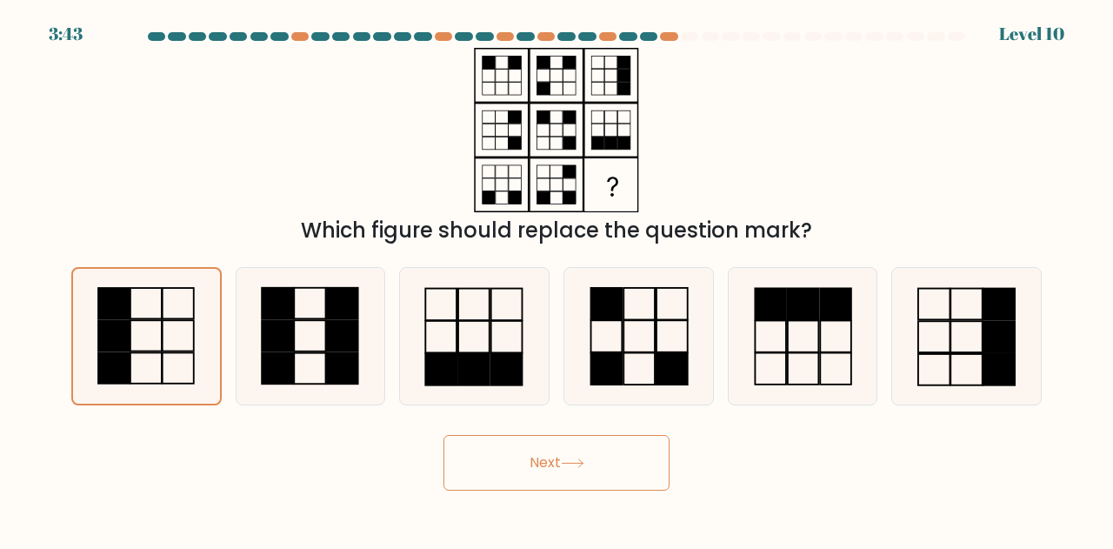
click at [586, 442] on button "Next" at bounding box center [556, 463] width 226 height 56
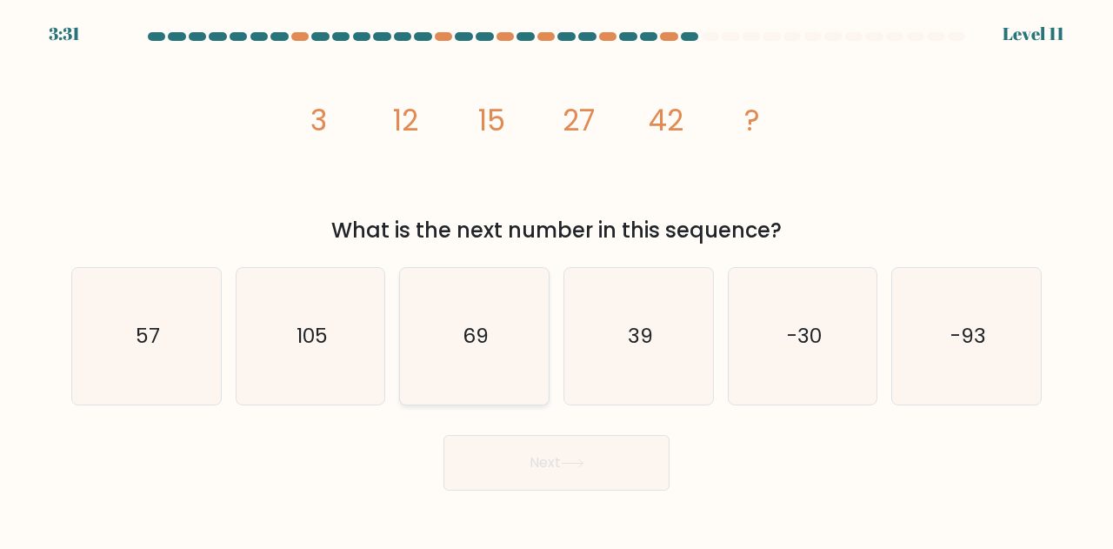
click at [525, 379] on icon "69" at bounding box center [474, 336] width 136 height 136
click at [556, 279] on input "c. 69" at bounding box center [556, 277] width 1 height 4
radio input "true"
click at [207, 316] on icon "57" at bounding box center [146, 336] width 136 height 136
click at [556, 279] on input "a. 57" at bounding box center [556, 277] width 1 height 4
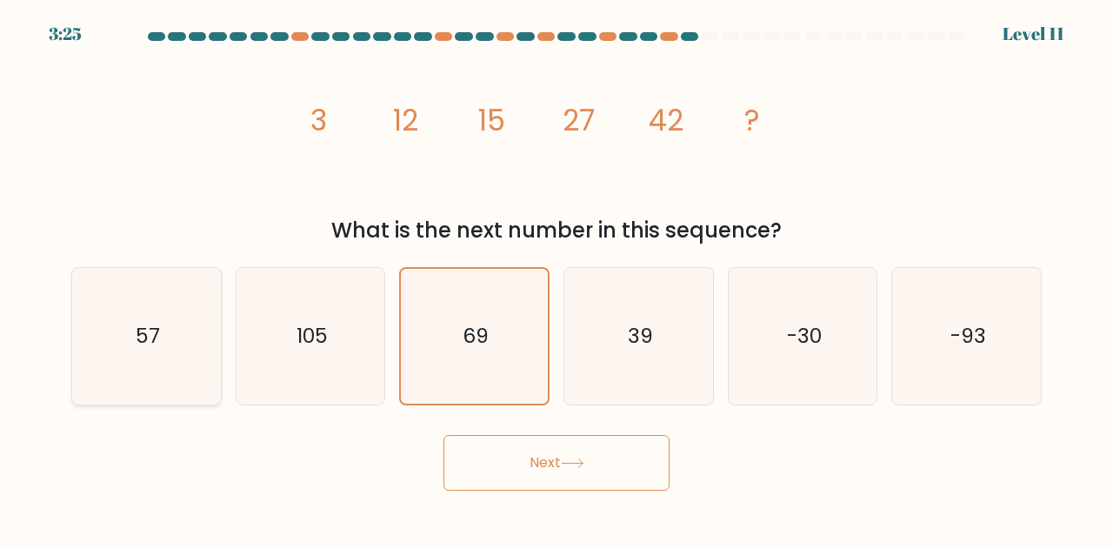
radio input "true"
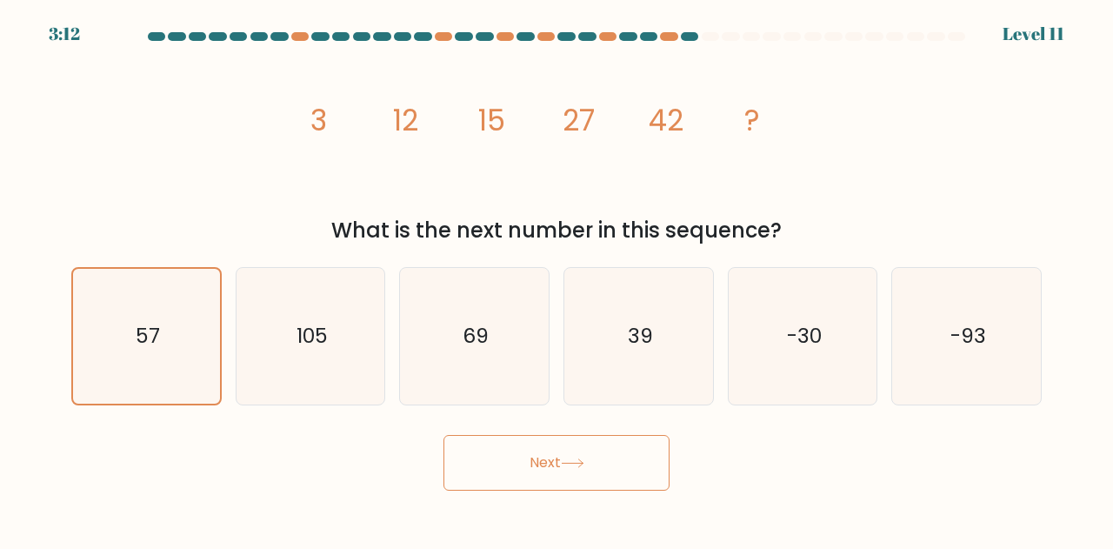
click at [573, 474] on button "Next" at bounding box center [556, 463] width 226 height 56
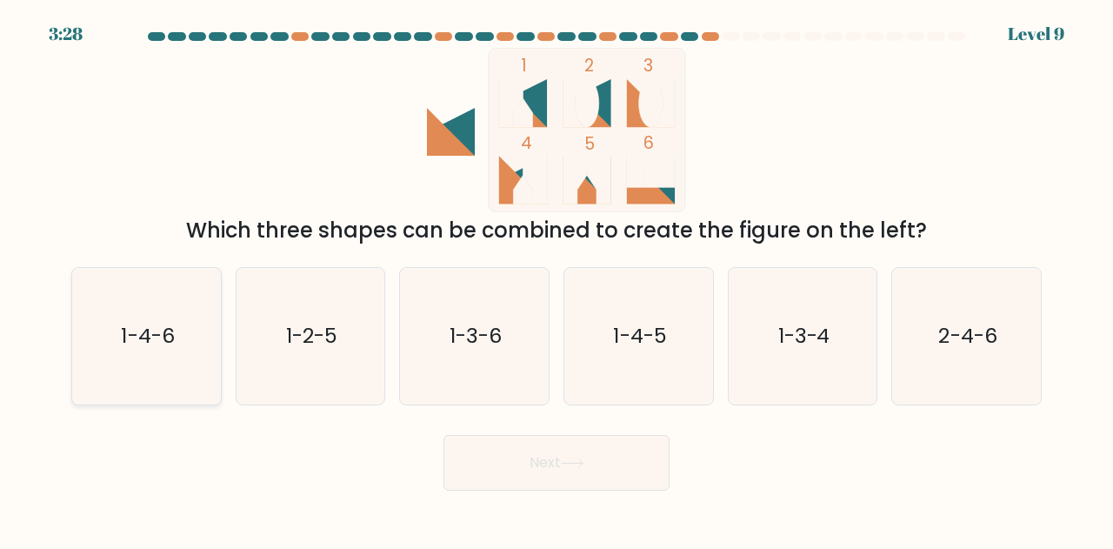
click at [196, 364] on icon "1-4-6" at bounding box center [146, 336] width 136 height 136
click at [556, 279] on input "a. 1-4-6" at bounding box center [556, 277] width 1 height 4
radio input "true"
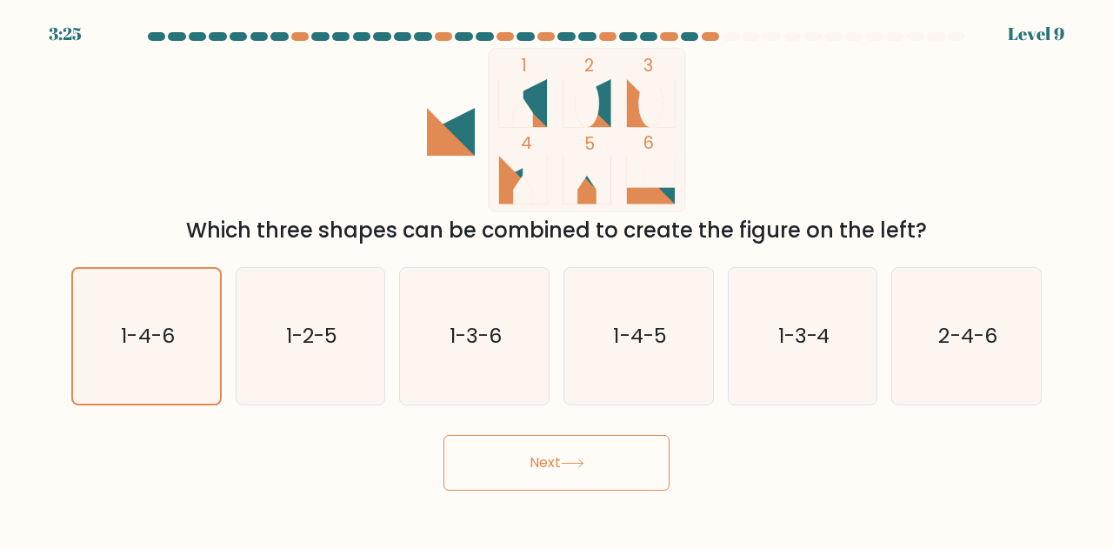
click at [501, 463] on button "Next" at bounding box center [556, 463] width 226 height 56
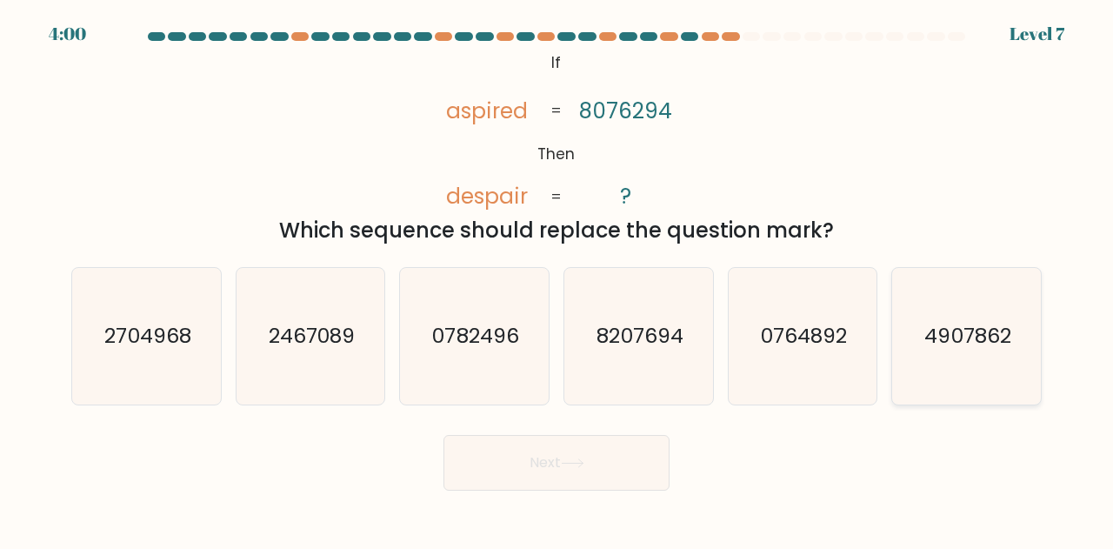
click at [907, 298] on icon "4907862" at bounding box center [966, 336] width 136 height 136
click at [557, 279] on input "f. 4907862" at bounding box center [556, 277] width 1 height 4
radio input "true"
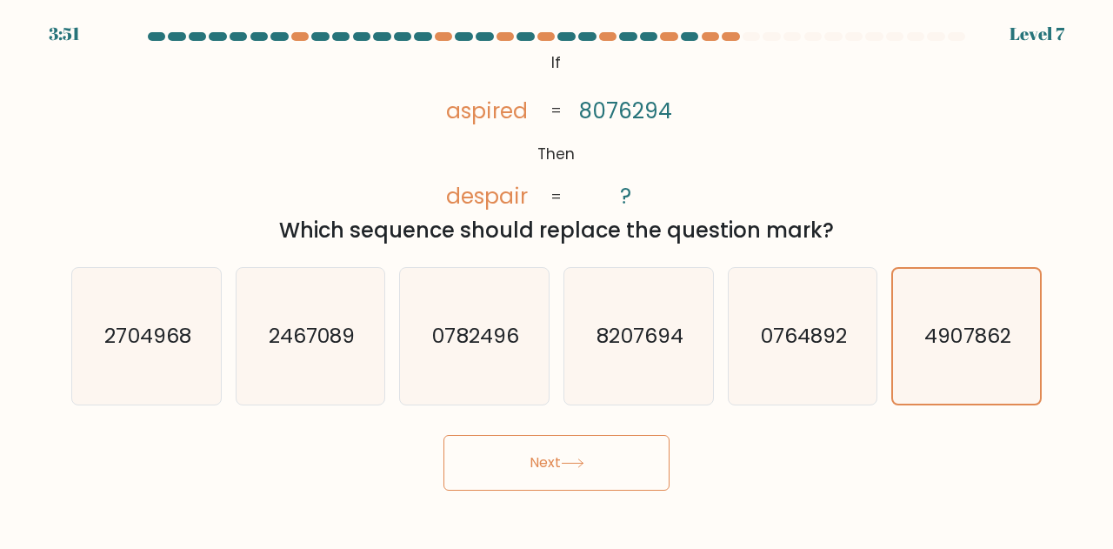
click at [577, 464] on icon at bounding box center [572, 463] width 23 height 10
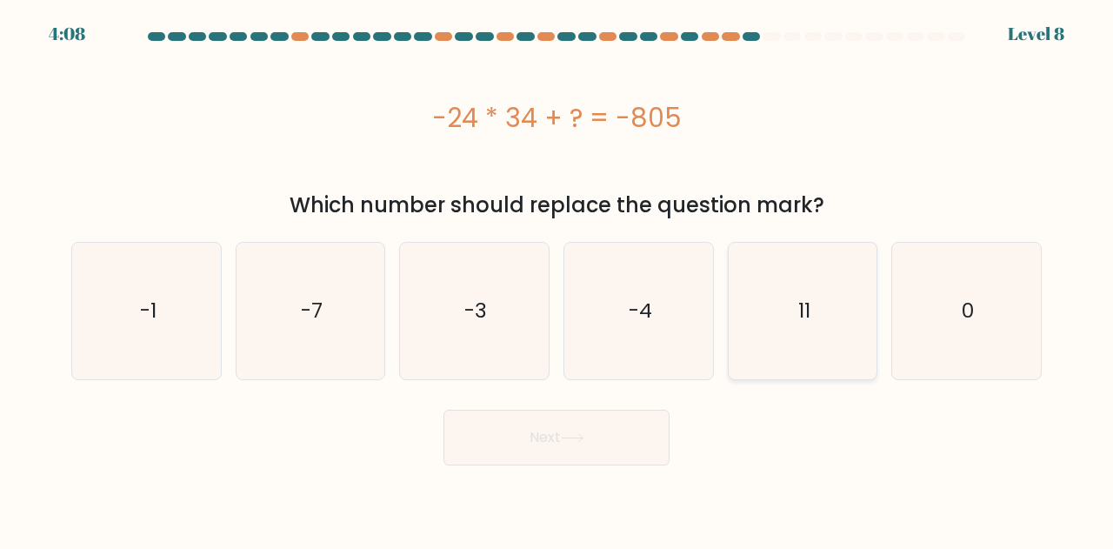
drag, startPoint x: 504, startPoint y: 152, endPoint x: 748, endPoint y: 250, distance: 262.2
click at [504, 152] on div "-24 * 34 + ? = -805" at bounding box center [556, 117] width 970 height 139
click at [814, 340] on icon "11" at bounding box center [803, 311] width 136 height 136
click at [557, 279] on input "e. 11" at bounding box center [556, 277] width 1 height 4
radio input "true"
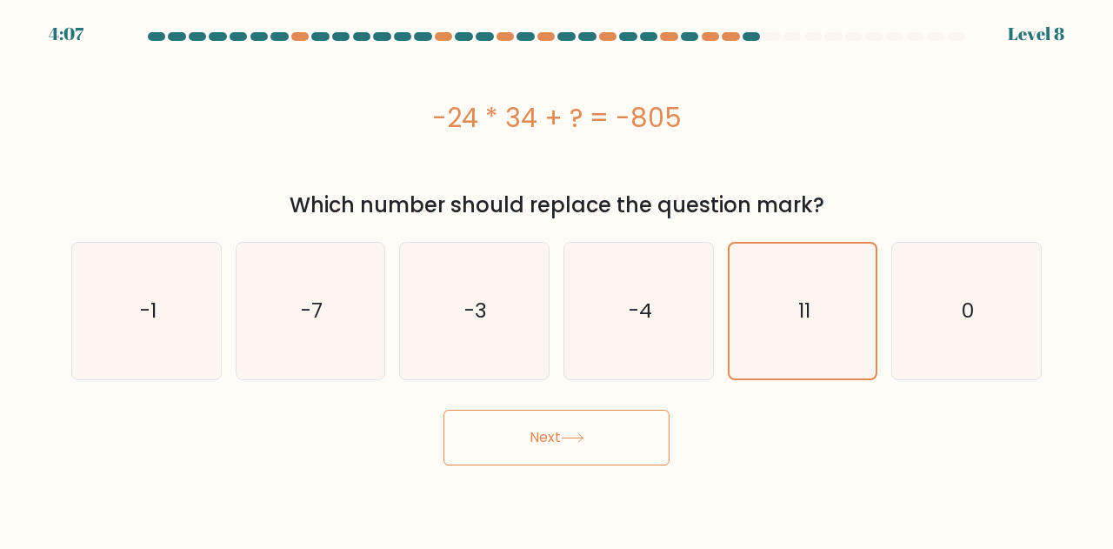
click at [623, 432] on button "Next" at bounding box center [556, 437] width 226 height 56
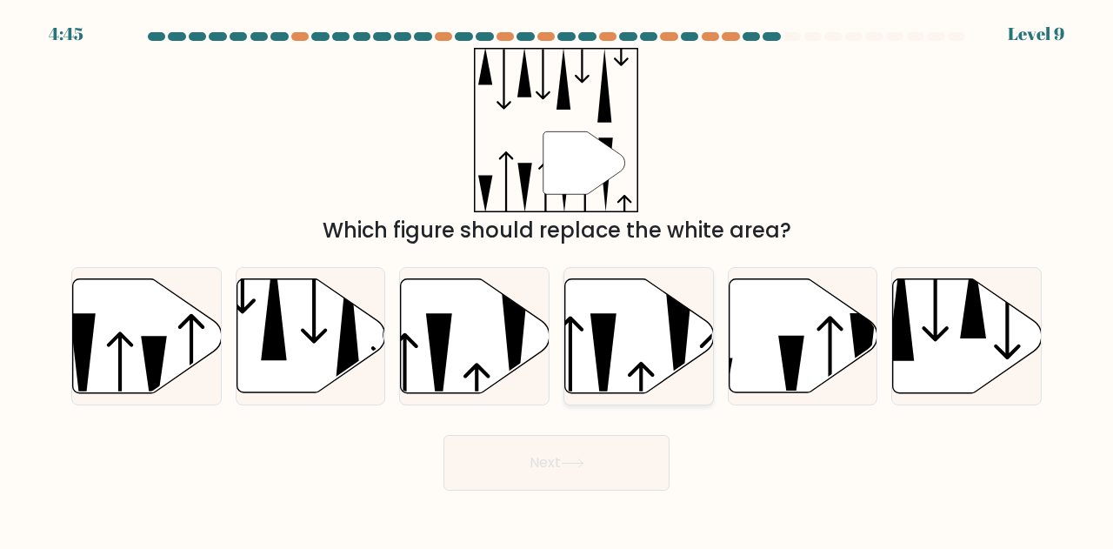
click at [612, 374] on icon at bounding box center [639, 336] width 149 height 114
click at [557, 279] on input "d." at bounding box center [556, 277] width 1 height 4
radio input "true"
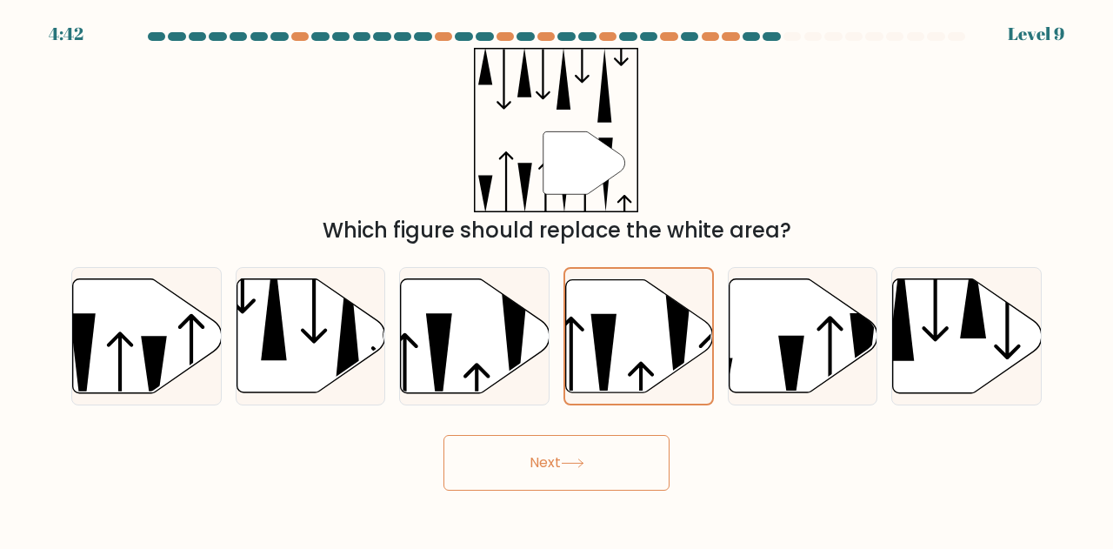
click at [619, 467] on button "Next" at bounding box center [556, 463] width 226 height 56
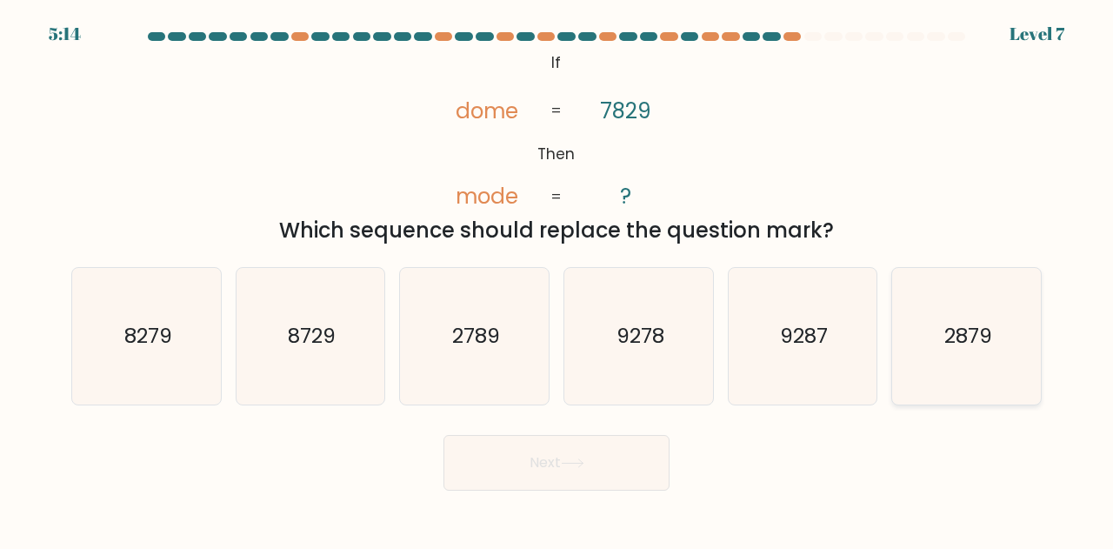
click at [996, 357] on icon "2879" at bounding box center [966, 336] width 136 height 136
click at [557, 279] on input "f. 2879" at bounding box center [556, 277] width 1 height 4
radio input "true"
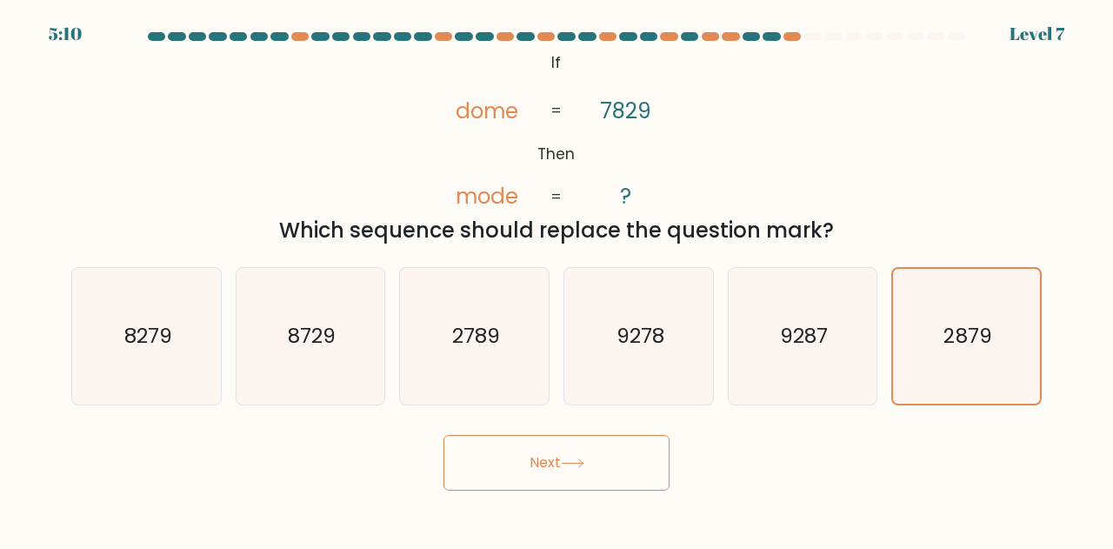
click at [550, 468] on button "Next" at bounding box center [556, 463] width 226 height 56
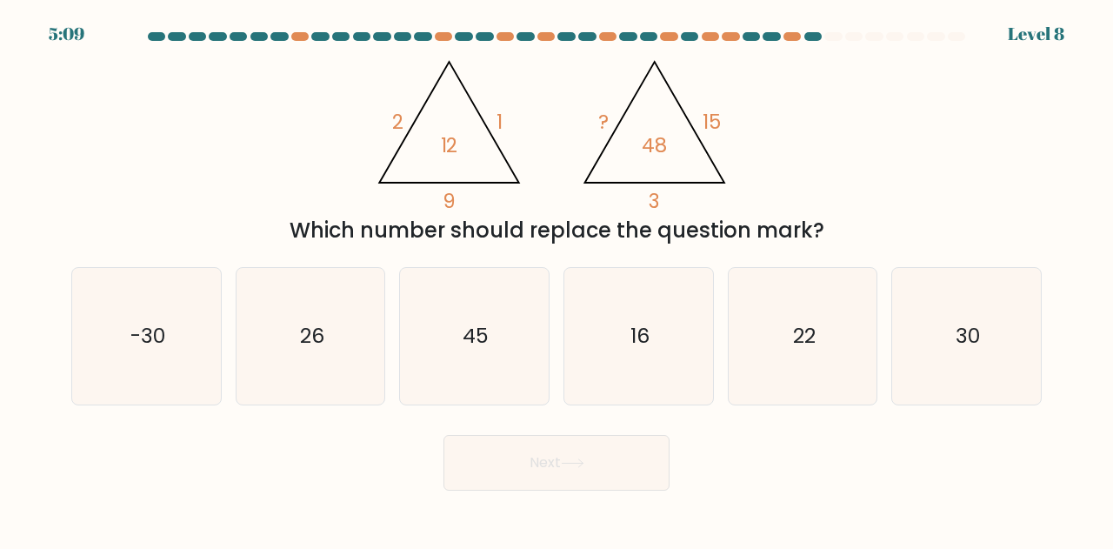
click at [181, 129] on div "@import url('https://fonts.googleapis.com/css?family=Abril+Fatface:400,100,100i…" at bounding box center [556, 147] width 991 height 198
click at [984, 366] on icon "30" at bounding box center [966, 336] width 136 height 136
click at [557, 279] on input "f. 30" at bounding box center [556, 277] width 1 height 4
radio input "true"
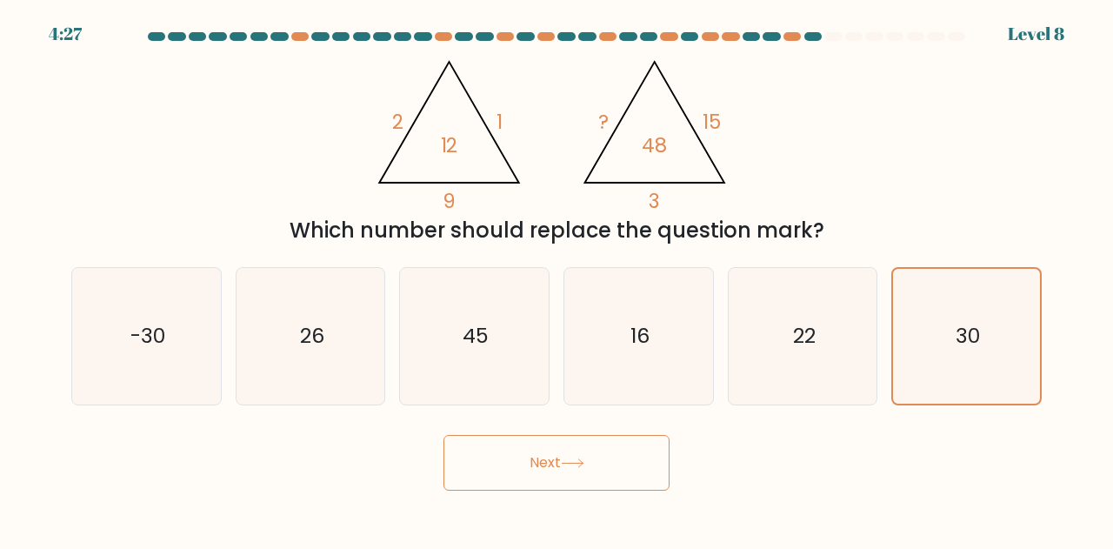
click at [202, 159] on div "@import url('https://fonts.googleapis.com/css?family=Abril+Fatface:400,100,100i…" at bounding box center [556, 147] width 991 height 198
click at [287, 181] on div "@import url('https://fonts.googleapis.com/css?family=Abril+Fatface:400,100,100i…" at bounding box center [556, 147] width 991 height 198
click at [642, 469] on button "Next" at bounding box center [556, 463] width 226 height 56
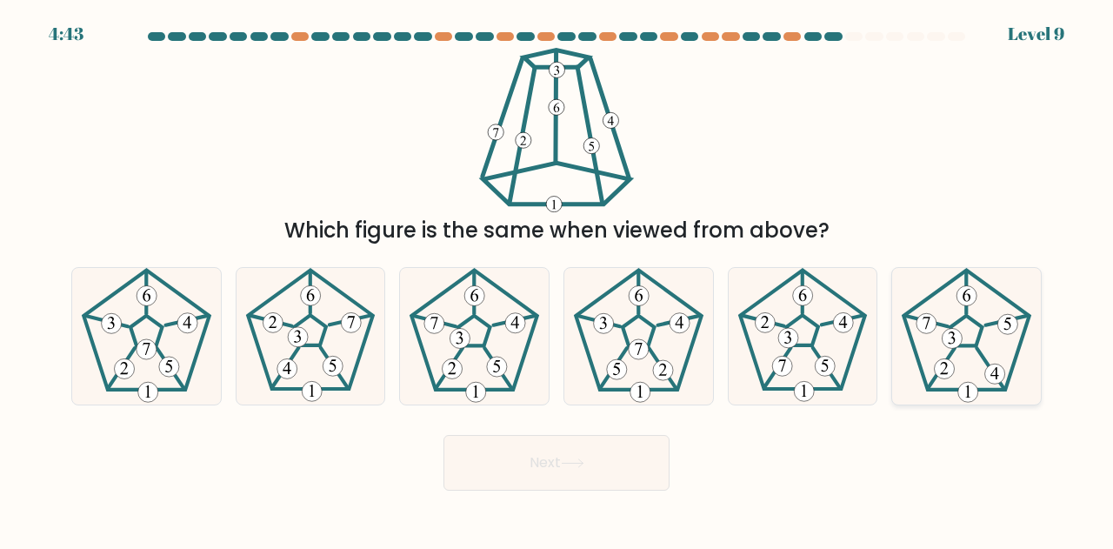
click at [988, 295] on icon at bounding box center [966, 336] width 136 height 136
click at [557, 279] on input "f." at bounding box center [556, 277] width 1 height 4
radio input "true"
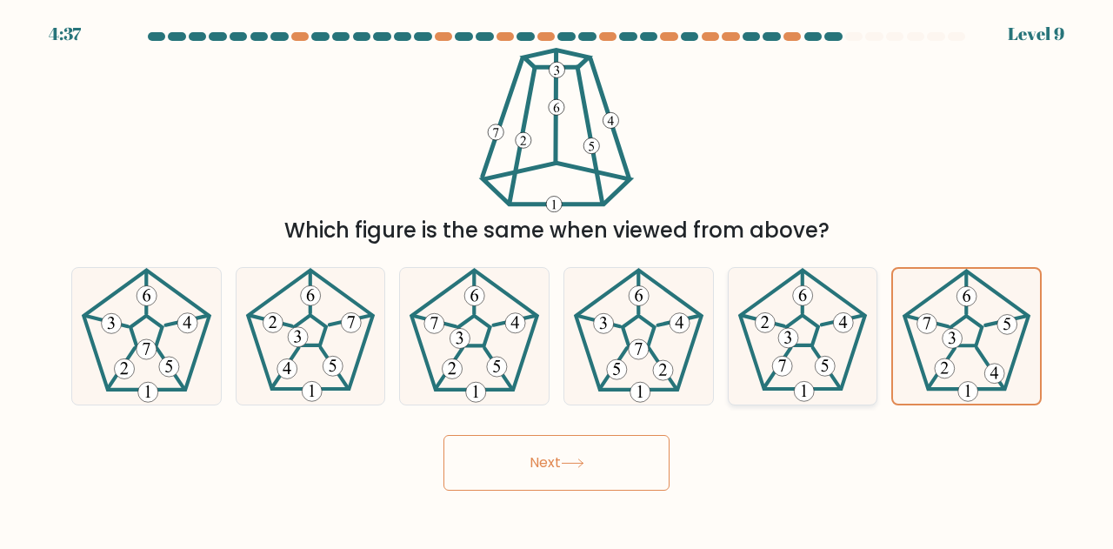
click at [835, 331] on icon at bounding box center [803, 336] width 136 height 136
click at [557, 279] on input "e." at bounding box center [556, 277] width 1 height 4
radio input "true"
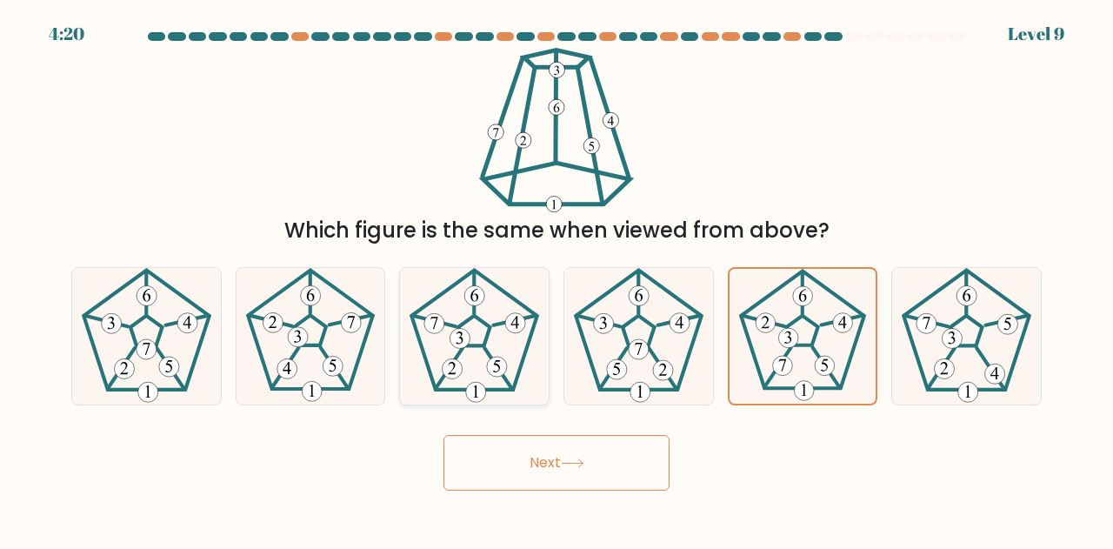
click at [483, 372] on icon at bounding box center [474, 336] width 136 height 136
click at [556, 279] on input "c." at bounding box center [556, 277] width 1 height 4
radio input "true"
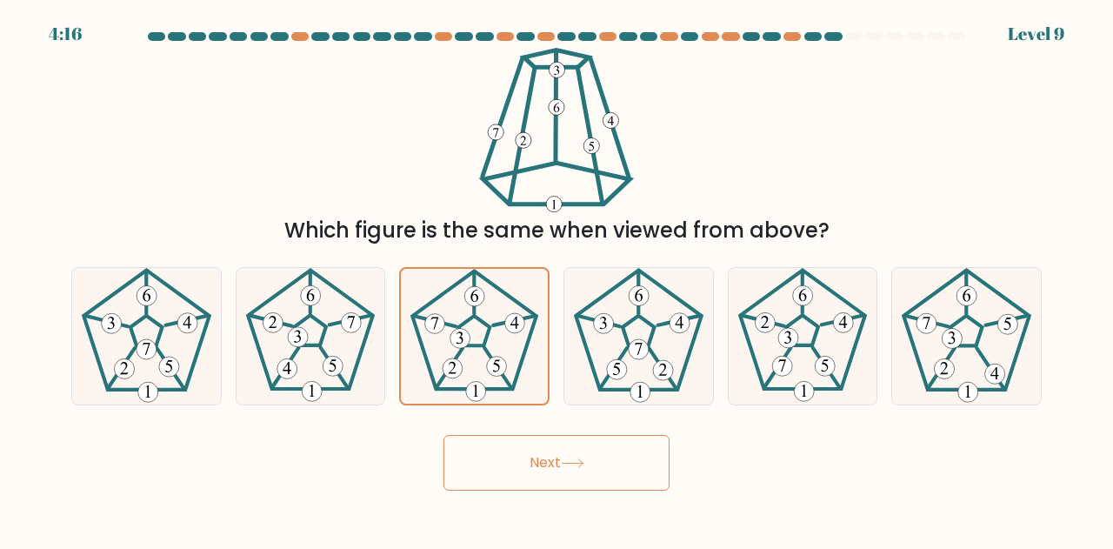
click at [515, 474] on button "Next" at bounding box center [556, 463] width 226 height 56
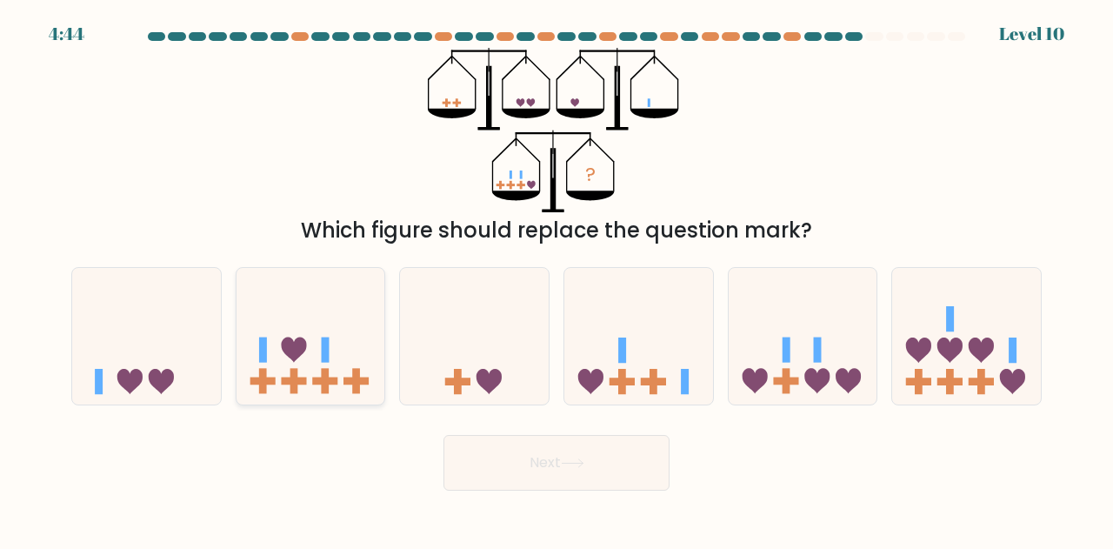
click at [301, 336] on icon at bounding box center [310, 336] width 149 height 123
click at [556, 279] on input "b." at bounding box center [556, 277] width 1 height 4
radio input "true"
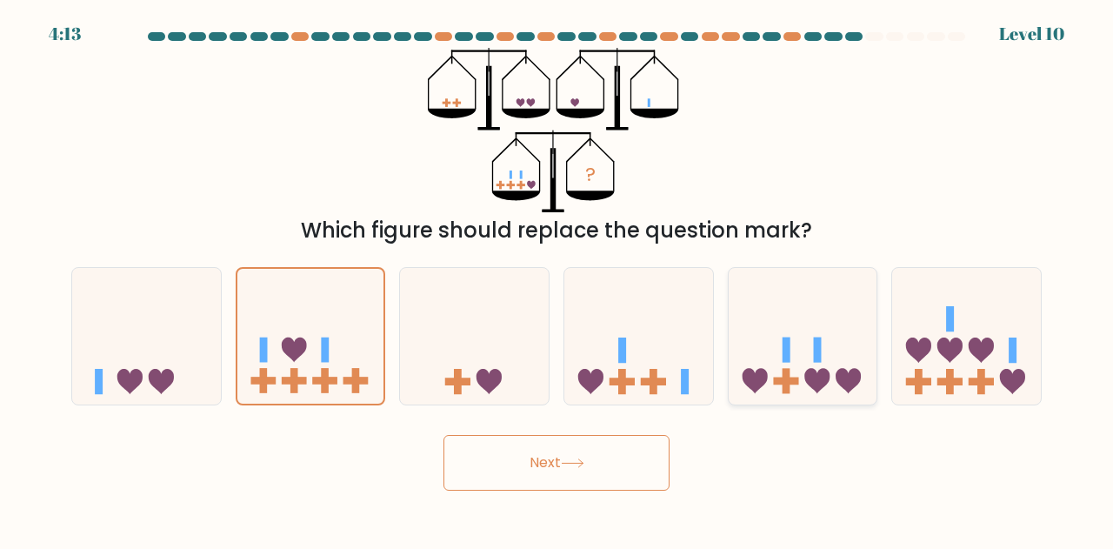
click at [813, 390] on icon at bounding box center [803, 336] width 149 height 123
click at [557, 279] on input "e." at bounding box center [556, 277] width 1 height 4
radio input "true"
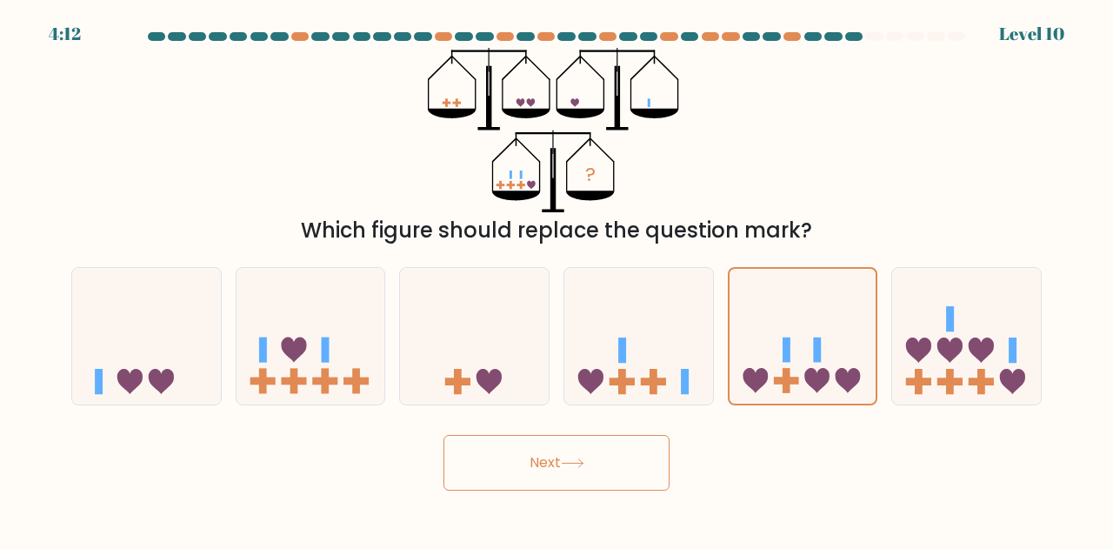
click at [654, 456] on button "Next" at bounding box center [556, 463] width 226 height 56
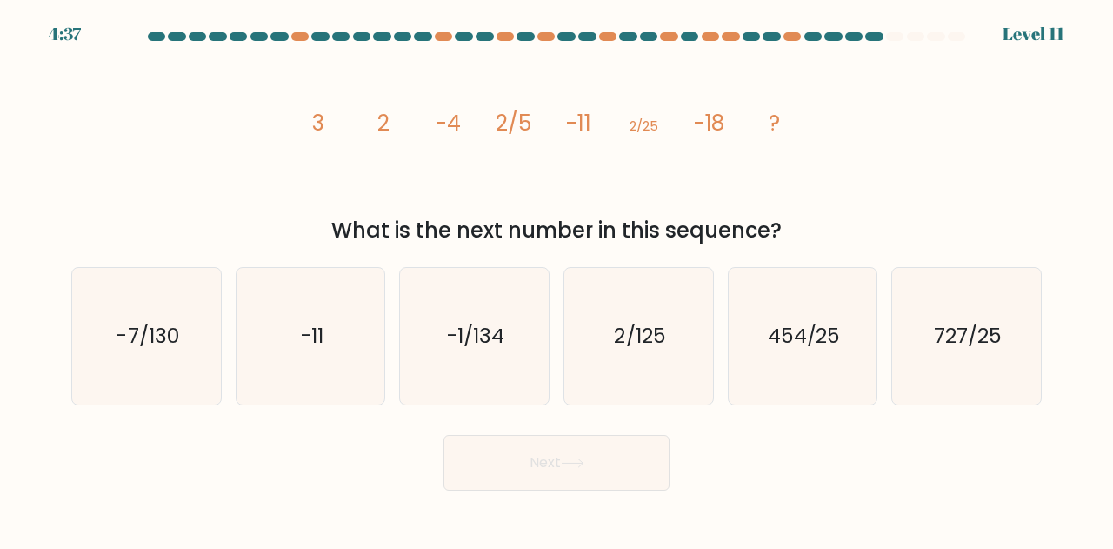
click at [323, 176] on icon "image/svg+xml 3 2 -4 2/5 -11 2/25 -18 ?" at bounding box center [557, 130] width 522 height 164
click at [274, 303] on icon "-11" at bounding box center [311, 336] width 136 height 136
click at [556, 279] on input "b. -11" at bounding box center [556, 277] width 1 height 4
radio input "true"
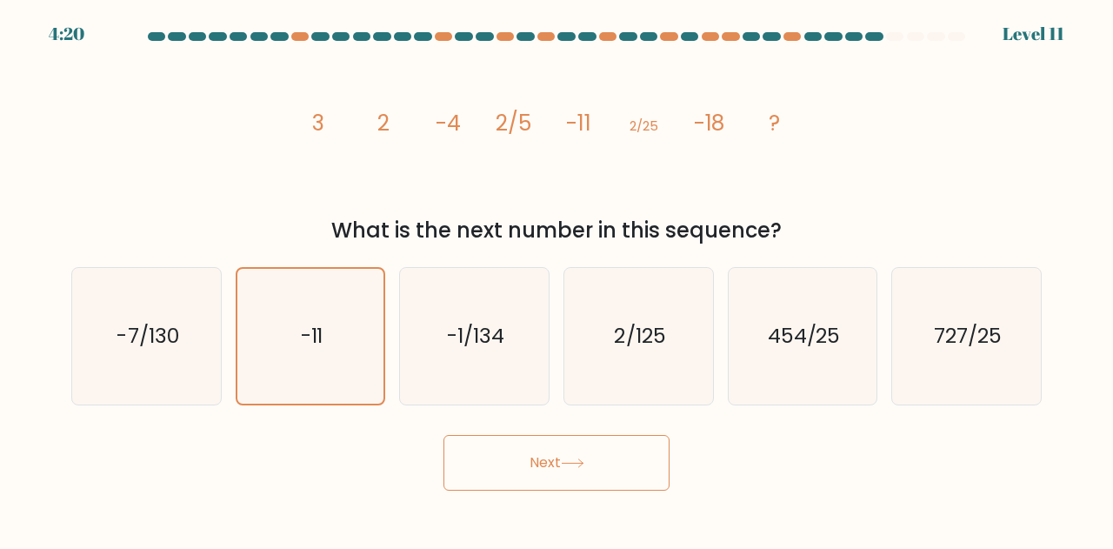
click at [604, 456] on button "Next" at bounding box center [556, 463] width 226 height 56
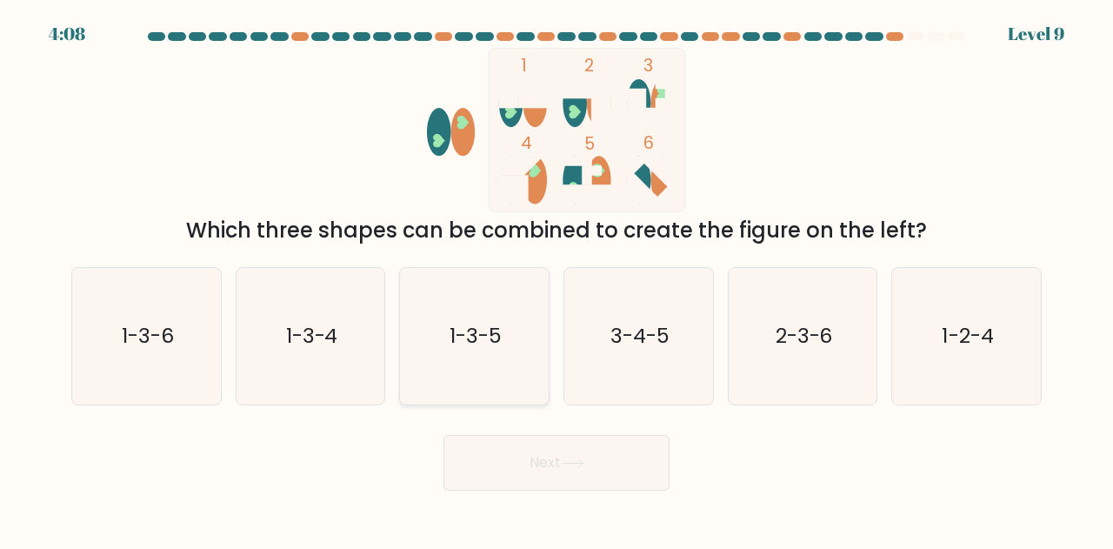
click at [523, 347] on icon "1-3-5" at bounding box center [474, 336] width 136 height 136
click at [556, 279] on input "c. 1-3-5" at bounding box center [556, 277] width 1 height 4
radio input "true"
click at [537, 462] on button "Next" at bounding box center [556, 463] width 226 height 56
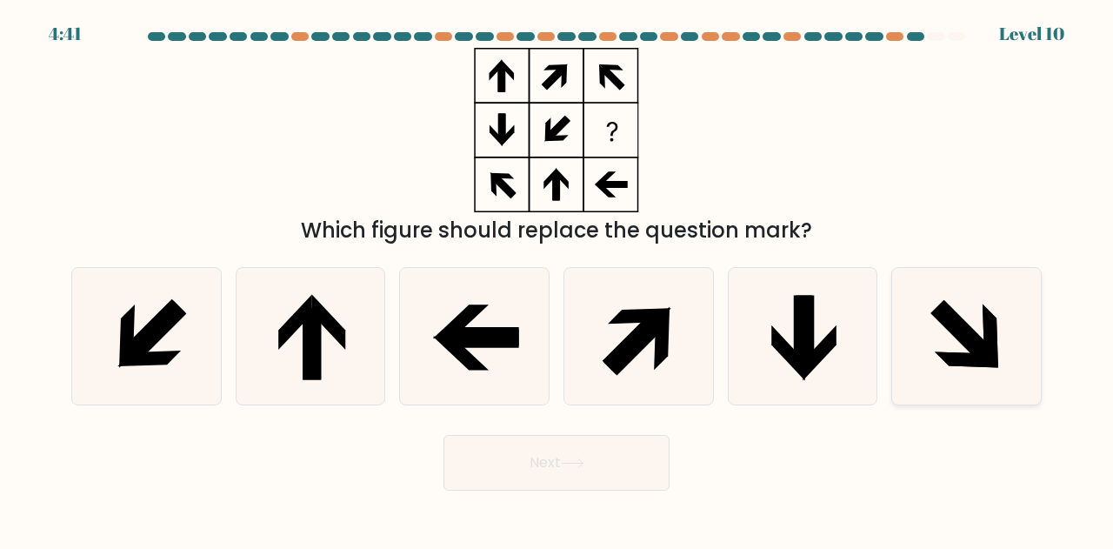
click at [938, 333] on icon at bounding box center [966, 336] width 136 height 136
click at [557, 279] on input "f." at bounding box center [556, 277] width 1 height 4
radio input "true"
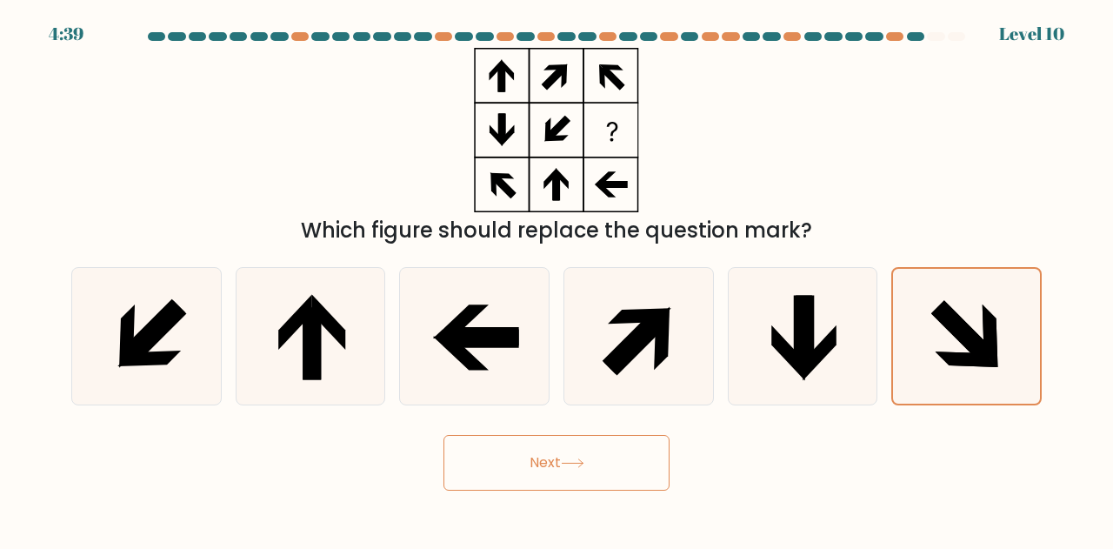
click at [629, 449] on button "Next" at bounding box center [556, 463] width 226 height 56
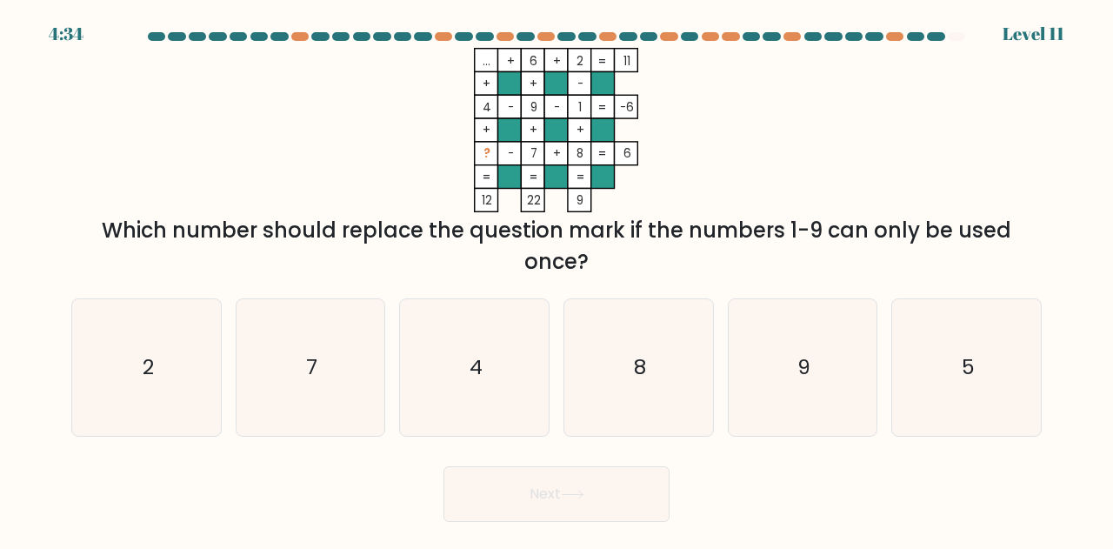
click at [685, 143] on icon "... + 6 + 2 11 + + - 4 - 9 - 1 -6 + + + ? - 7 + 8 = 6 = = = = 12 22 9 =" at bounding box center [557, 130] width 522 height 164
click at [645, 343] on icon "8" at bounding box center [638, 367] width 136 height 136
click at [557, 279] on input "d. 8" at bounding box center [556, 277] width 1 height 4
radio input "true"
click at [585, 502] on button "Next" at bounding box center [556, 494] width 226 height 56
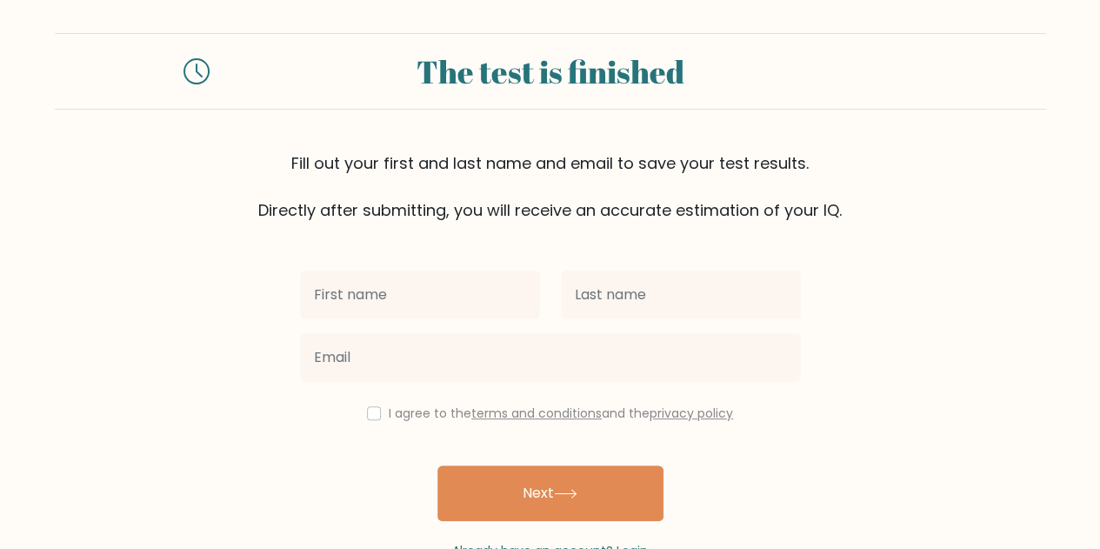
scroll to position [60, 0]
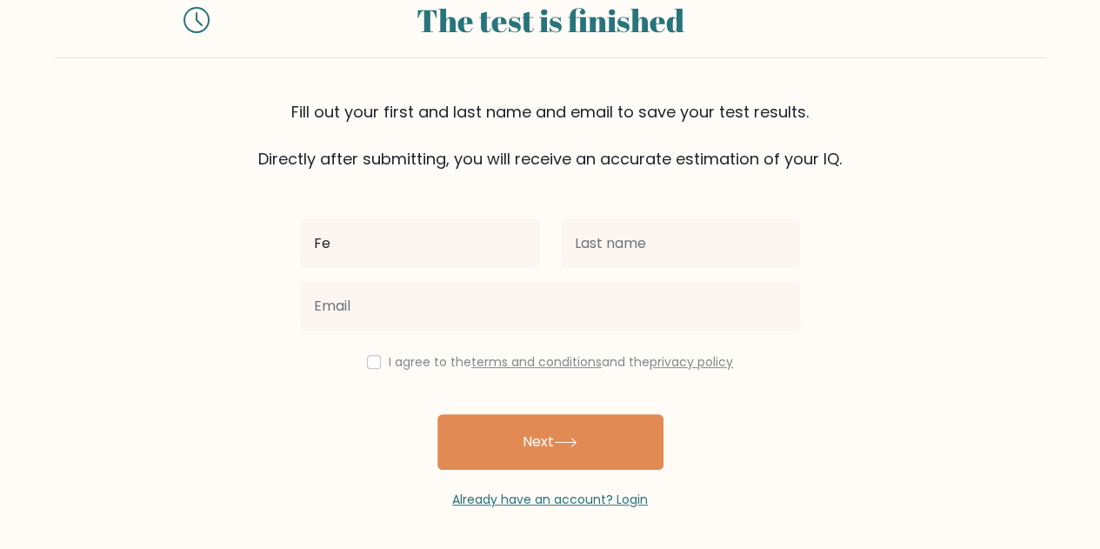
type input "Felise"
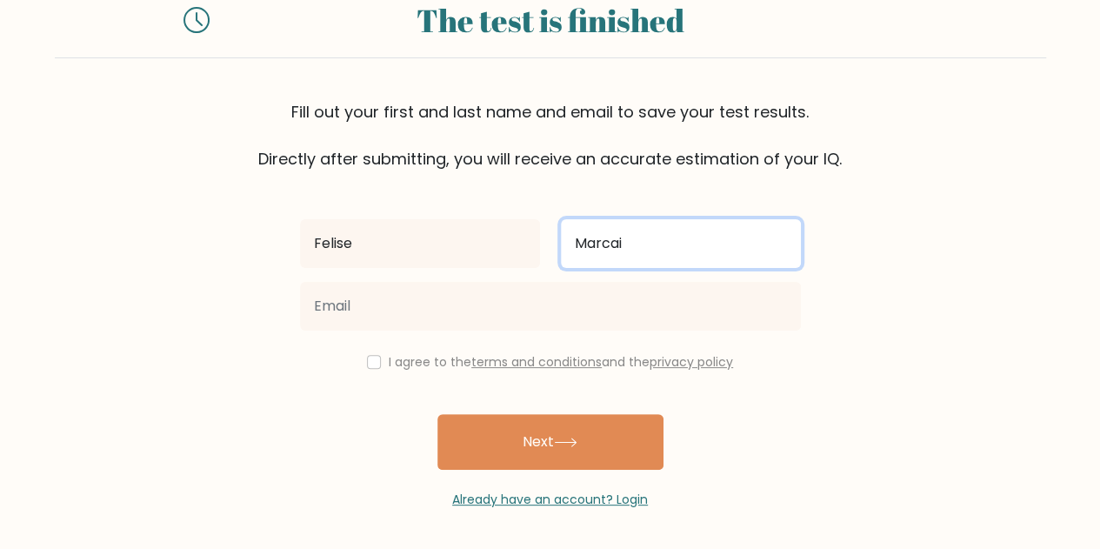
type input "Marcaida"
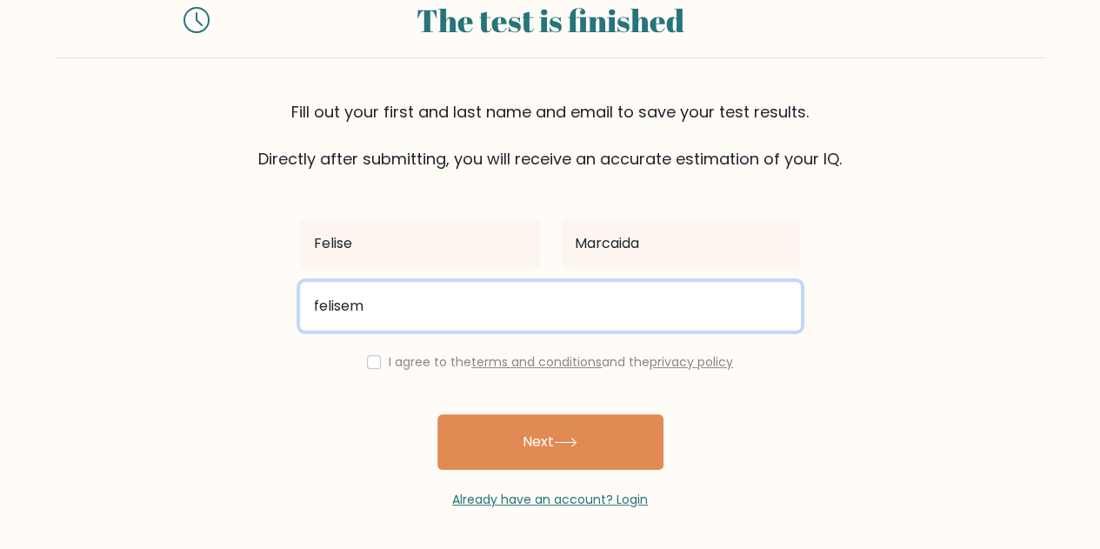
type input "felisemarcaida@gmail.com"
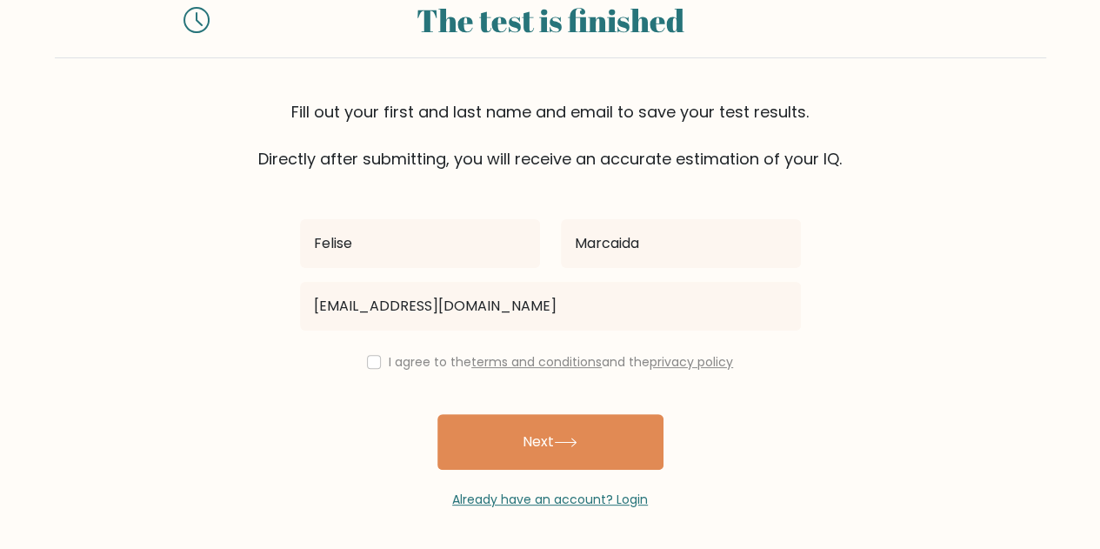
click at [389, 364] on label "I agree to the terms and conditions and the privacy policy" at bounding box center [561, 361] width 344 height 17
click at [371, 362] on input "checkbox" at bounding box center [374, 362] width 14 height 14
checkbox input "true"
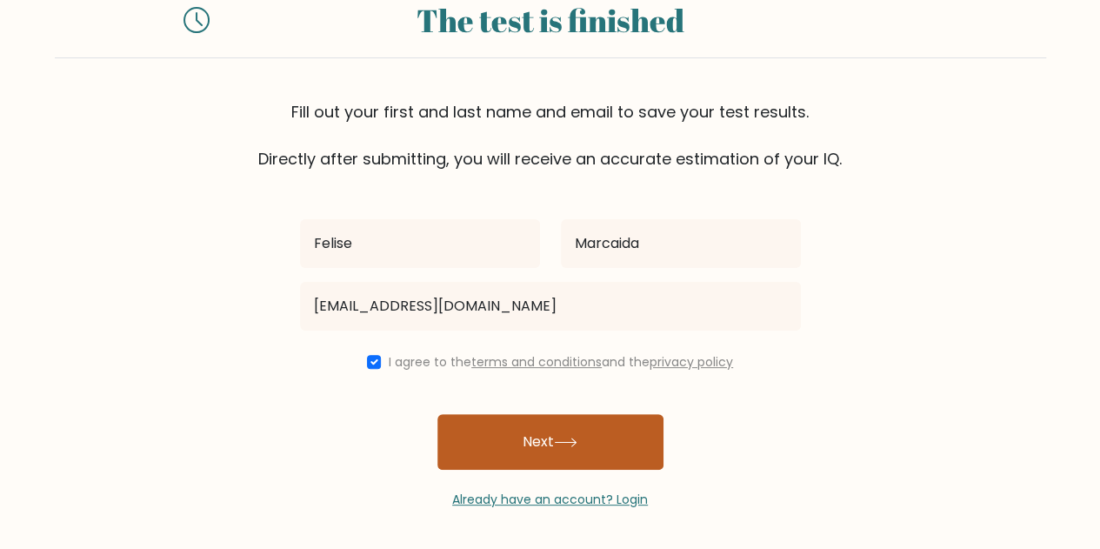
click at [459, 432] on button "Next" at bounding box center [550, 442] width 226 height 56
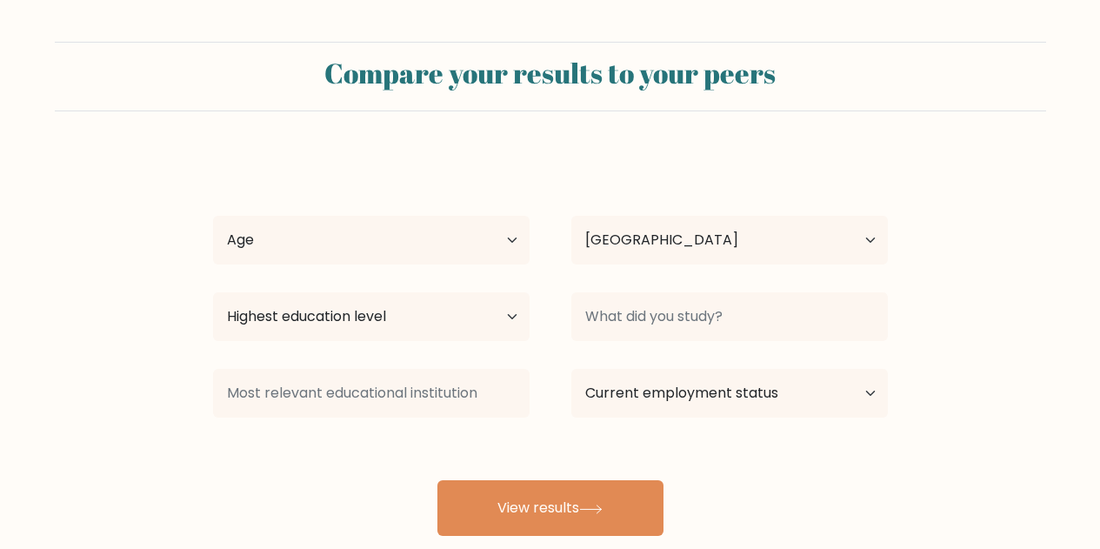
select select "PH"
click at [464, 242] on select "Age Under 18 years old 18-24 years old 25-34 years old 35-44 years old 45-54 ye…" at bounding box center [371, 240] width 316 height 49
select select "18_24"
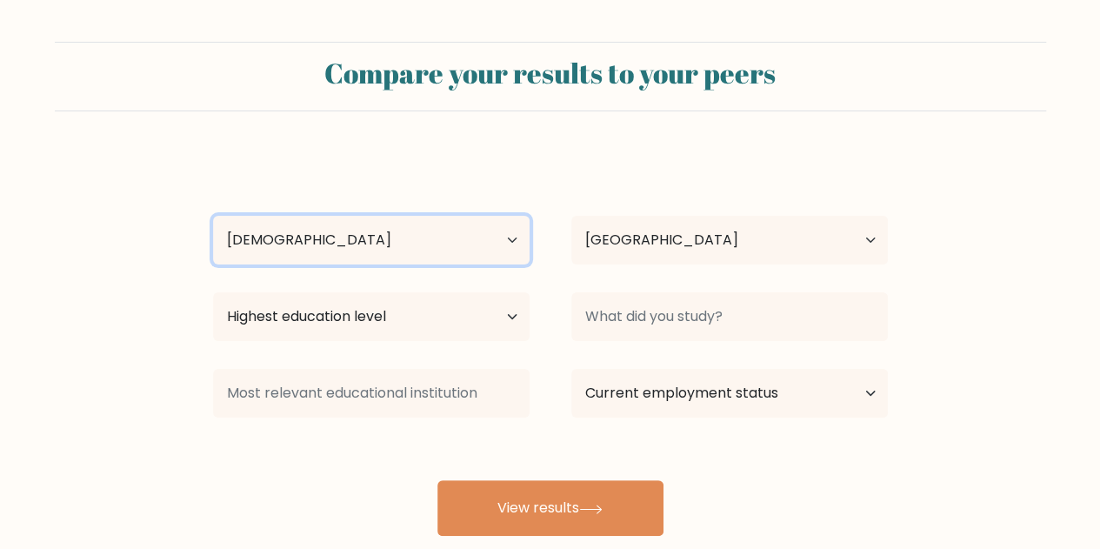
click at [213, 216] on select "Age Under 18 years old 18-24 years old 25-34 years old 35-44 years old 45-54 ye…" at bounding box center [371, 240] width 316 height 49
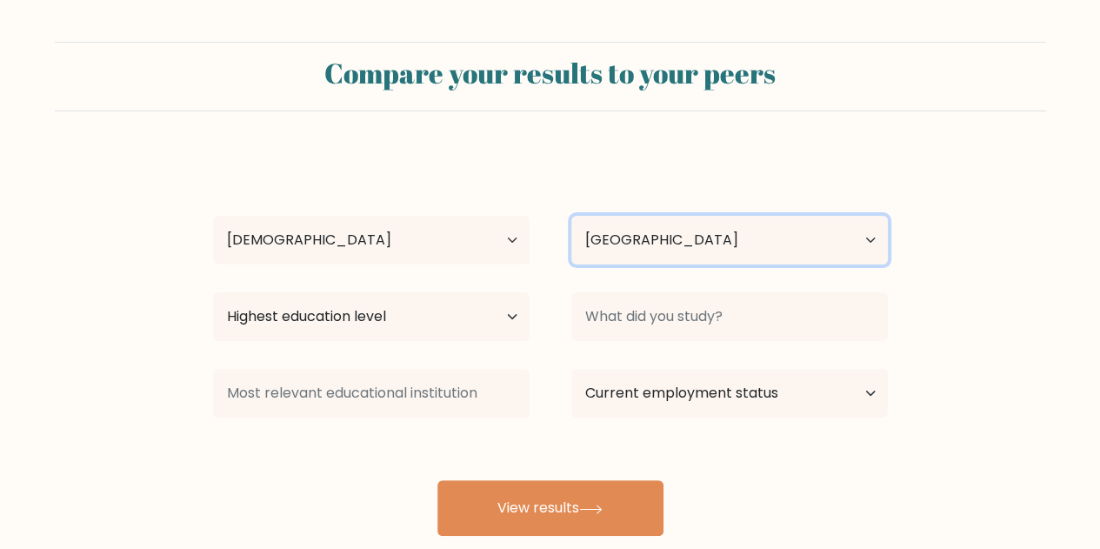
click at [784, 236] on select "Country Afghanistan Albania Algeria American Samoa Andorra Angola Anguilla Anta…" at bounding box center [729, 240] width 316 height 49
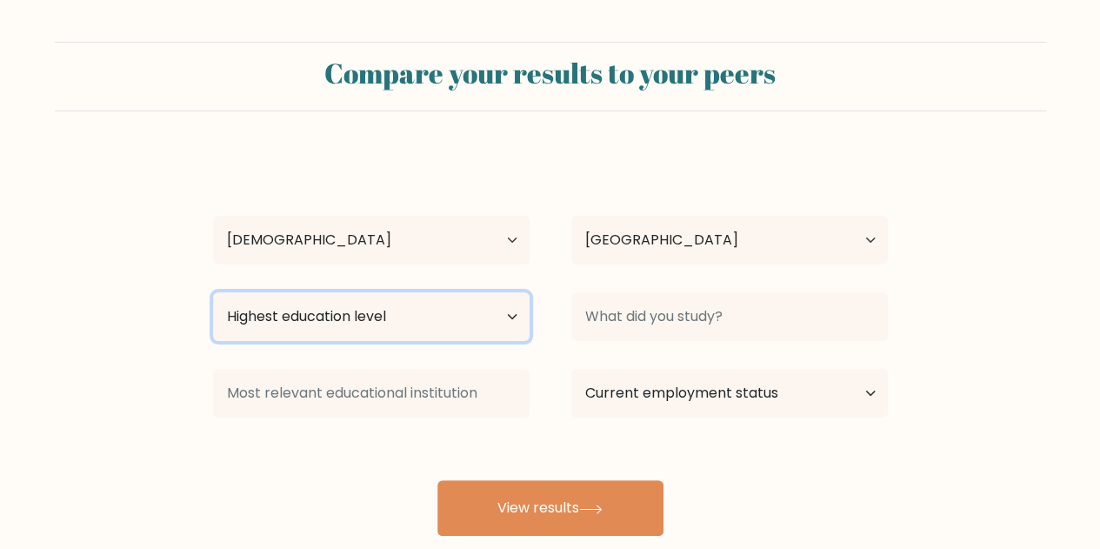
click at [241, 296] on select "Highest education level No schooling Primary Lower Secondary Upper Secondary Oc…" at bounding box center [371, 316] width 316 height 49
select select "bachelors_degree"
click at [213, 292] on select "Highest education level No schooling Primary Lower Secondary Upper Secondary Oc…" at bounding box center [371, 316] width 316 height 49
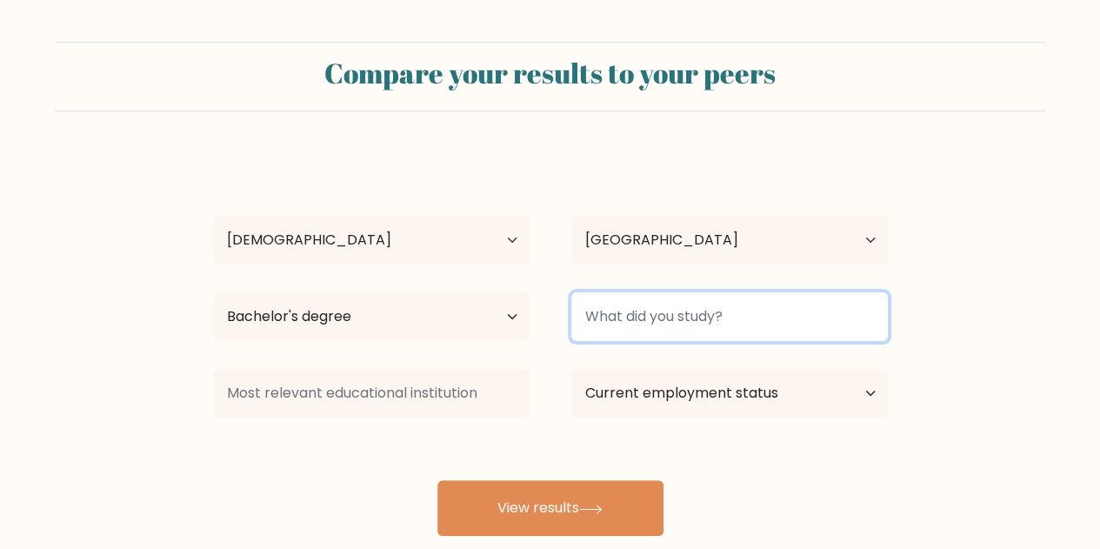
click at [676, 316] on input at bounding box center [729, 316] width 316 height 49
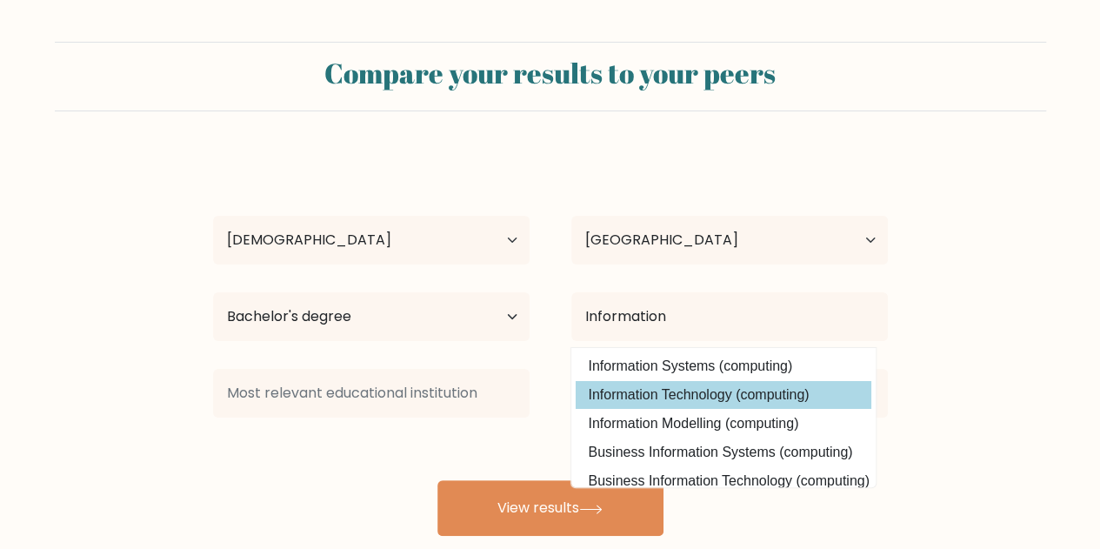
click at [750, 394] on option "Information Technology (computing)" at bounding box center [724, 395] width 296 height 28
type input "Information Technology"
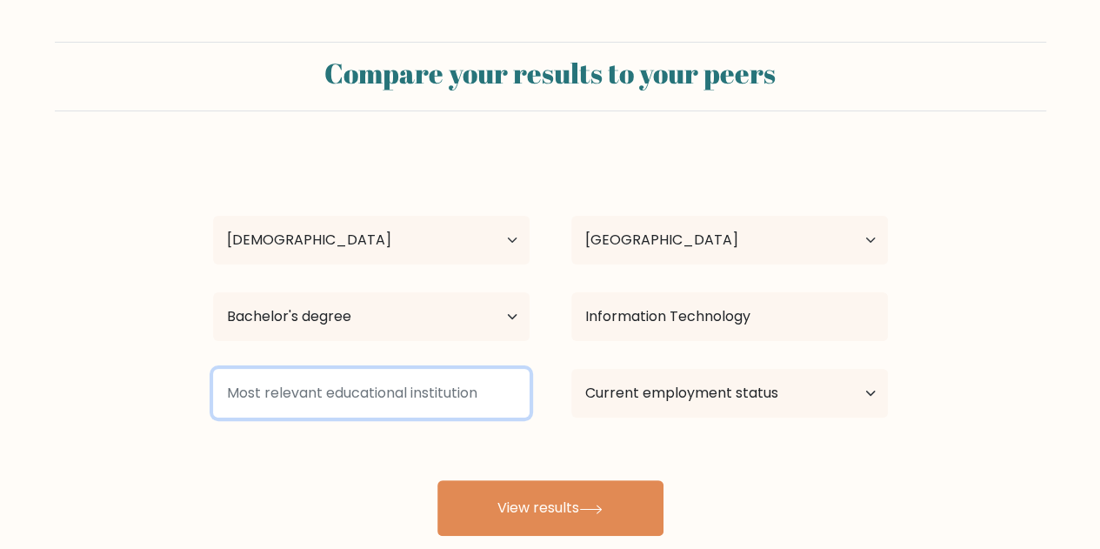
click at [410, 382] on input at bounding box center [371, 393] width 316 height 49
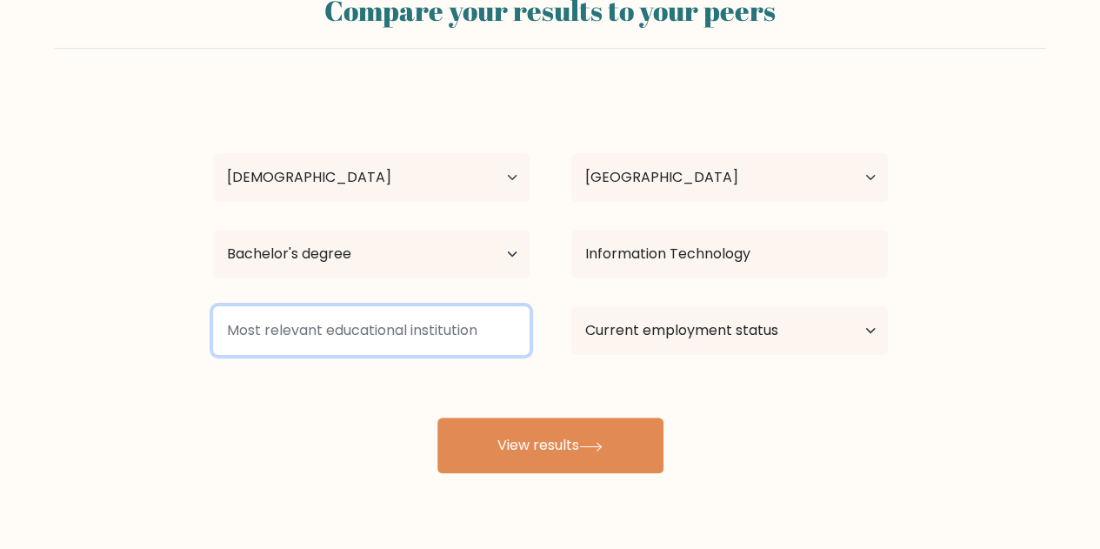
scroll to position [110, 0]
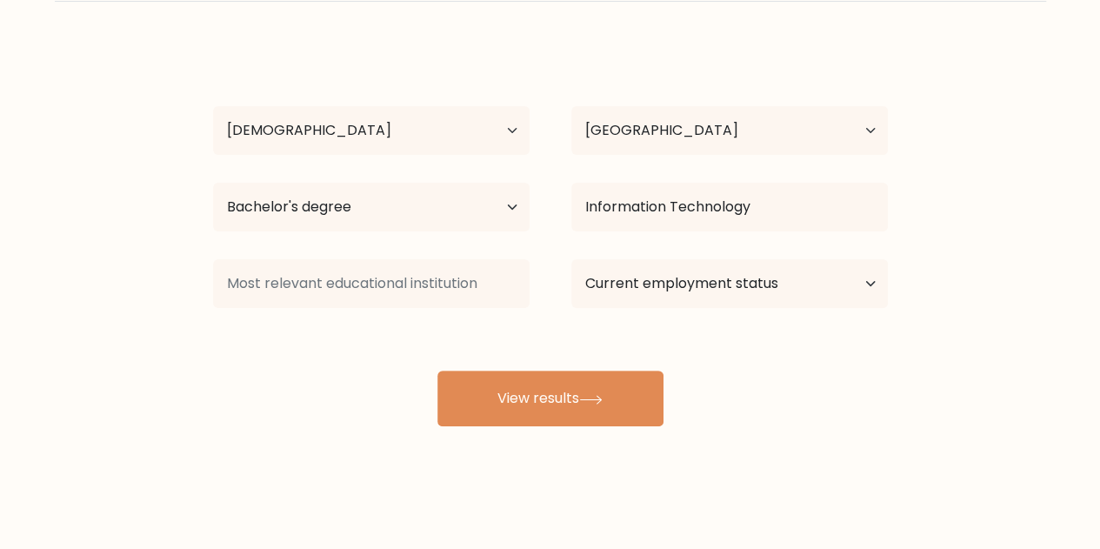
click at [742, 246] on div "Felise Marcaida Age Under 18 years old 18-24 years old 25-34 years old 35-44 ye…" at bounding box center [550, 234] width 695 height 383
click at [729, 286] on select "Current employment status Employed Student Retired Other / prefer not to answer" at bounding box center [729, 283] width 316 height 49
select select "other"
click at [571, 259] on select "Current employment status Employed Student Retired Other / prefer not to answer" at bounding box center [729, 283] width 316 height 49
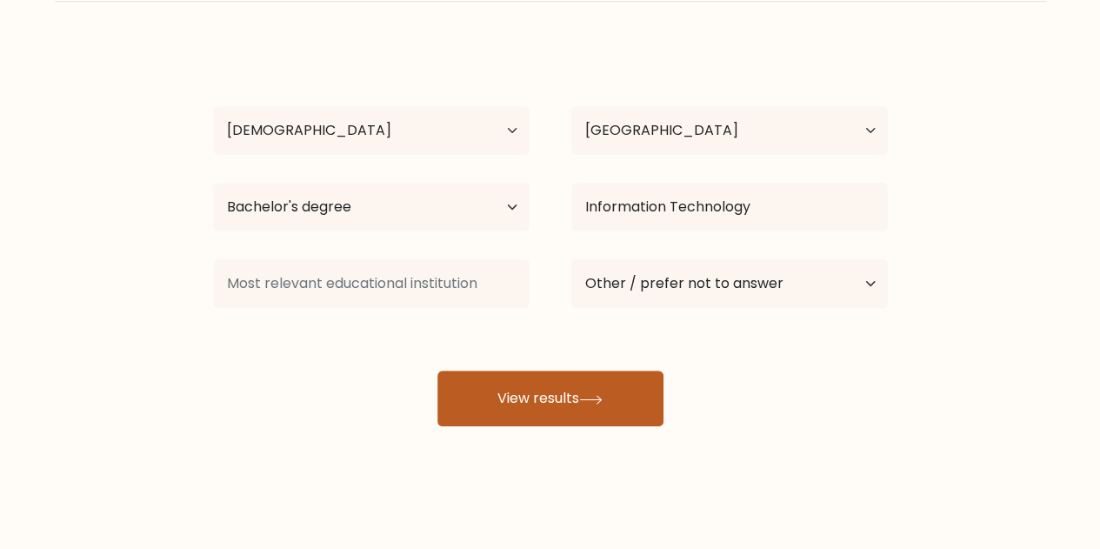
click at [562, 396] on button "View results" at bounding box center [550, 398] width 226 height 56
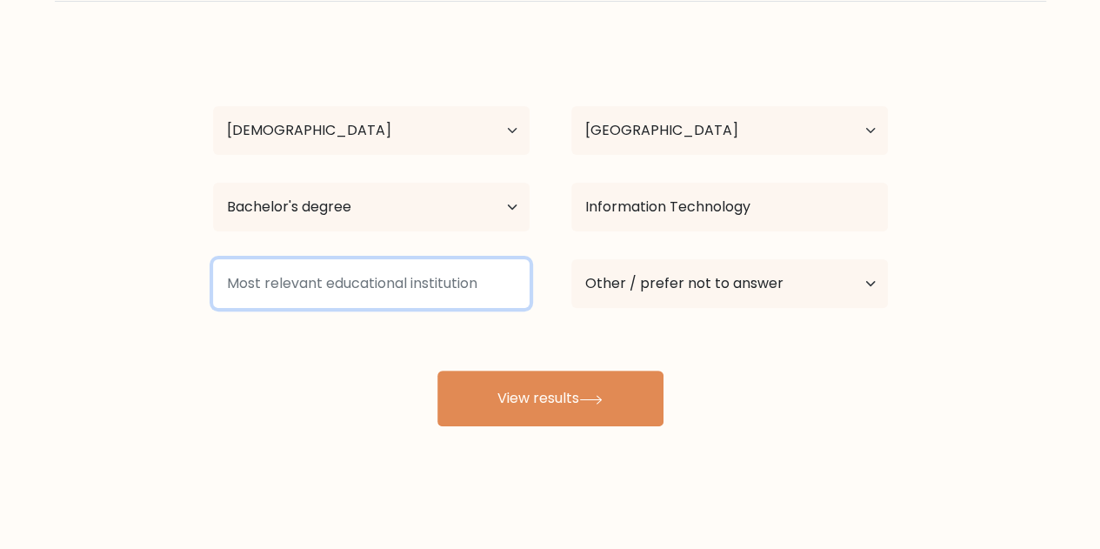
click at [384, 290] on input at bounding box center [371, 283] width 316 height 49
type input "I"
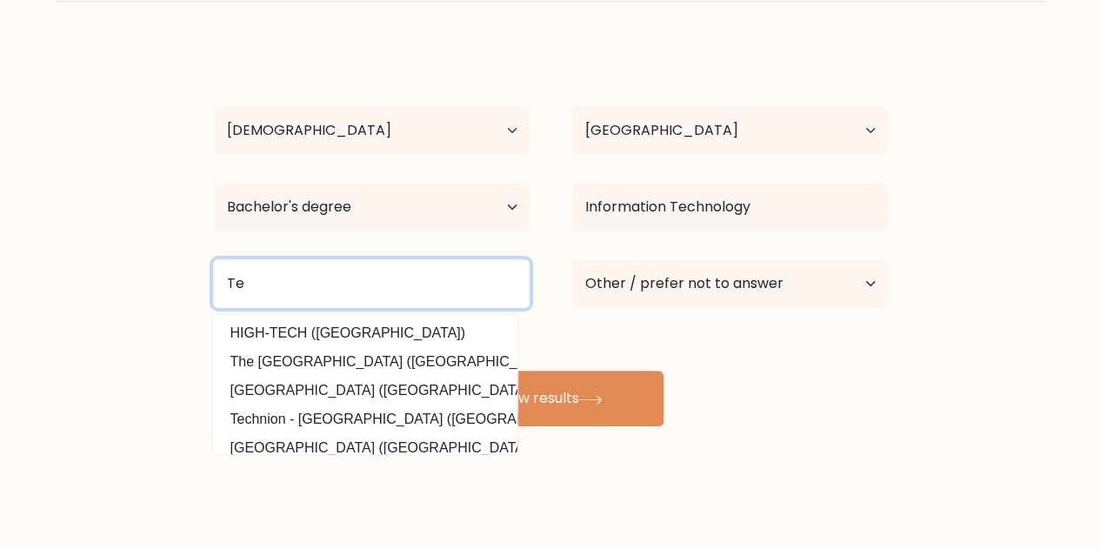
type input "T"
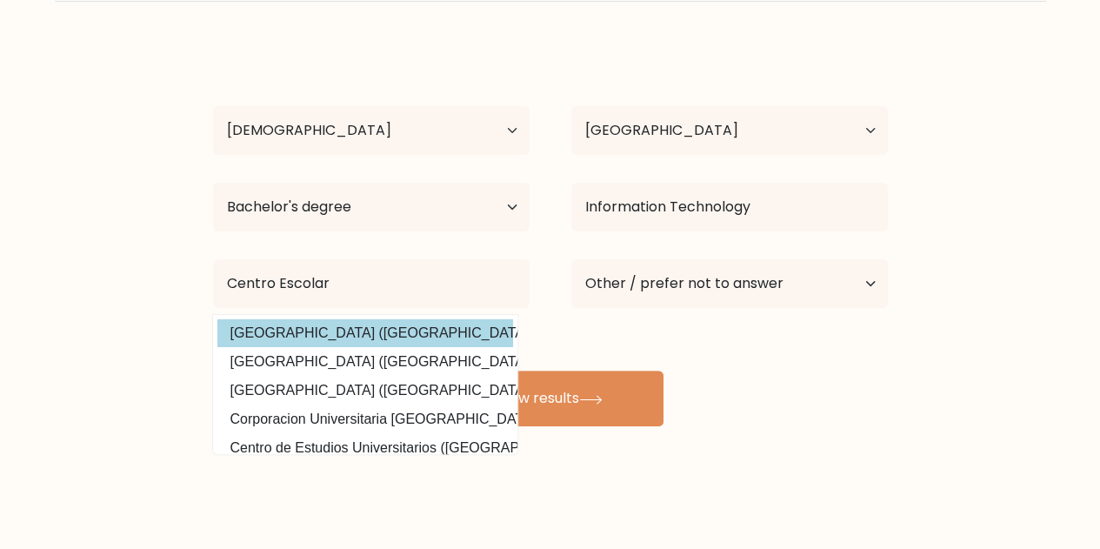
click at [364, 324] on option "Centro Escolar University (Philippines)" at bounding box center [365, 333] width 296 height 28
type input "[GEOGRAPHIC_DATA]"
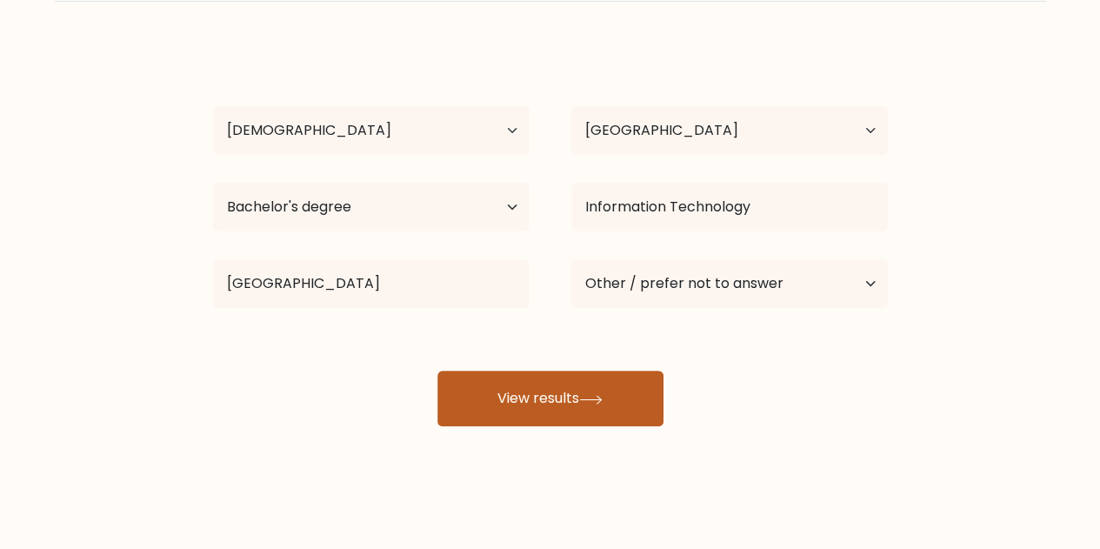
click at [577, 397] on button "View results" at bounding box center [550, 398] width 226 height 56
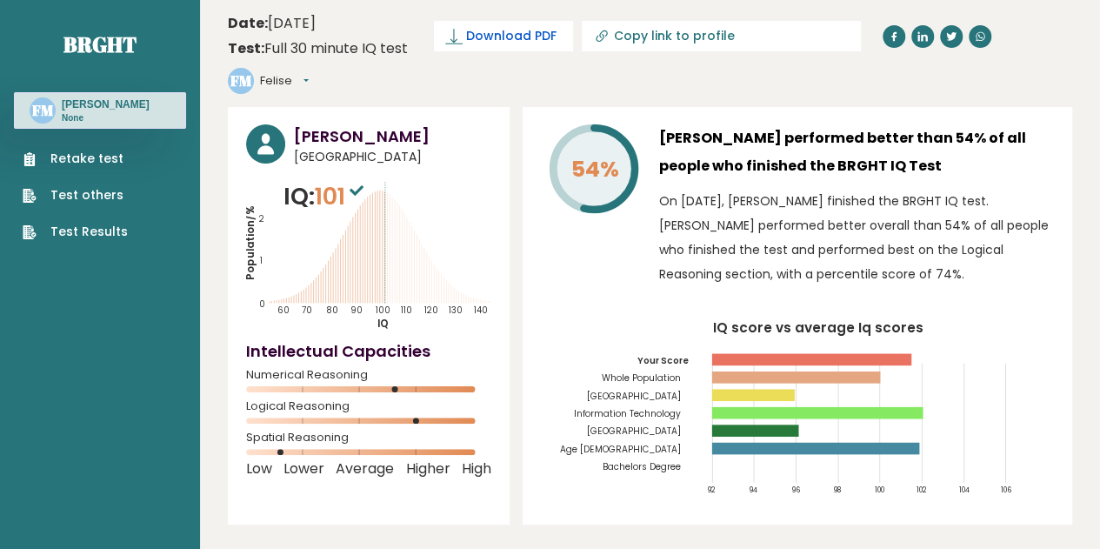
click at [473, 34] on span "Download PDF" at bounding box center [511, 36] width 90 height 18
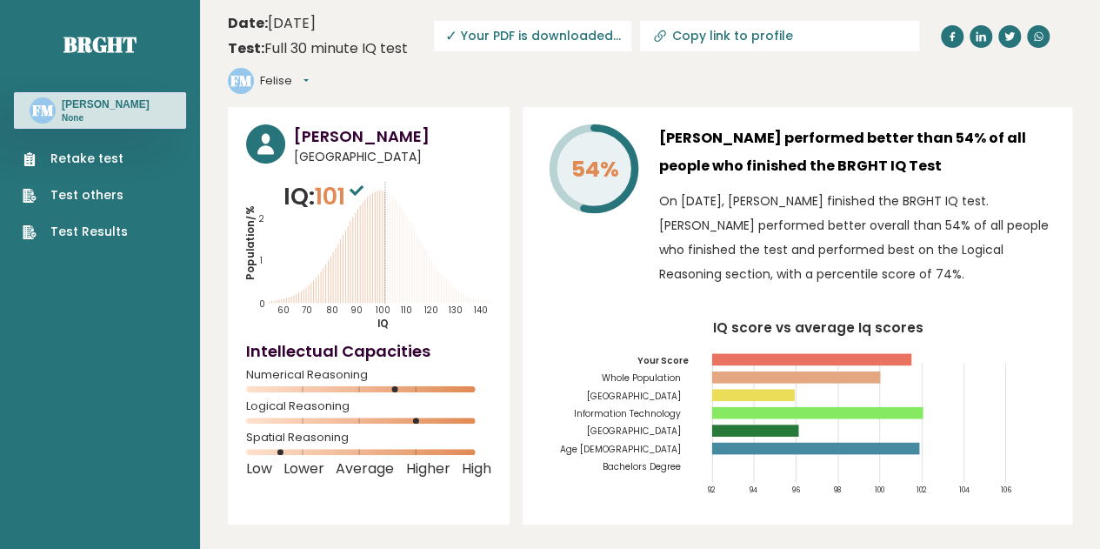
drag, startPoint x: 1015, startPoint y: 83, endPoint x: 996, endPoint y: 85, distance: 18.4
click at [1015, 83] on header "Date: [DATE] Test: Full 30 minute IQ test Download PDF Downloading... Downloadi…" at bounding box center [650, 54] width 844 height 90
click at [478, 29] on span "✓ Your PDF is downloaded..." at bounding box center [532, 36] width 197 height 30
drag, startPoint x: 1043, startPoint y: 91, endPoint x: 1021, endPoint y: 92, distance: 22.6
click at [1043, 91] on header "Date: [DATE] Test: Full 30 minute IQ test Download PDF Downloading... Downloadi…" at bounding box center [650, 54] width 844 height 90
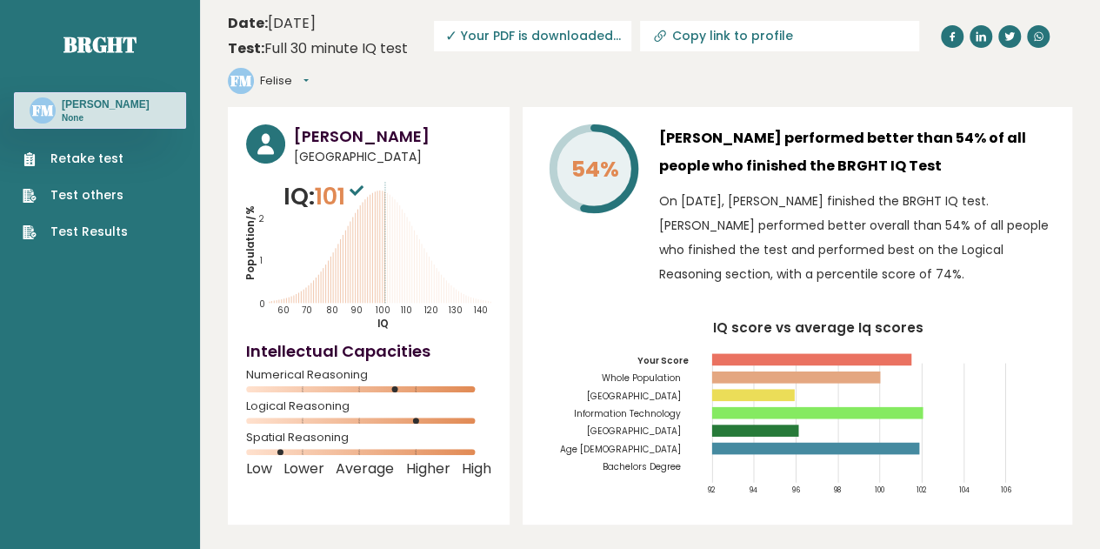
click at [562, 30] on span "✓ Your PDF is downloaded..." at bounding box center [532, 36] width 197 height 30
click at [713, 154] on h3 "[PERSON_NAME] performed better than 54% of all people who finished the BRGHT IQ…" at bounding box center [856, 152] width 395 height 56
